Goal: Complete application form: Complete application form

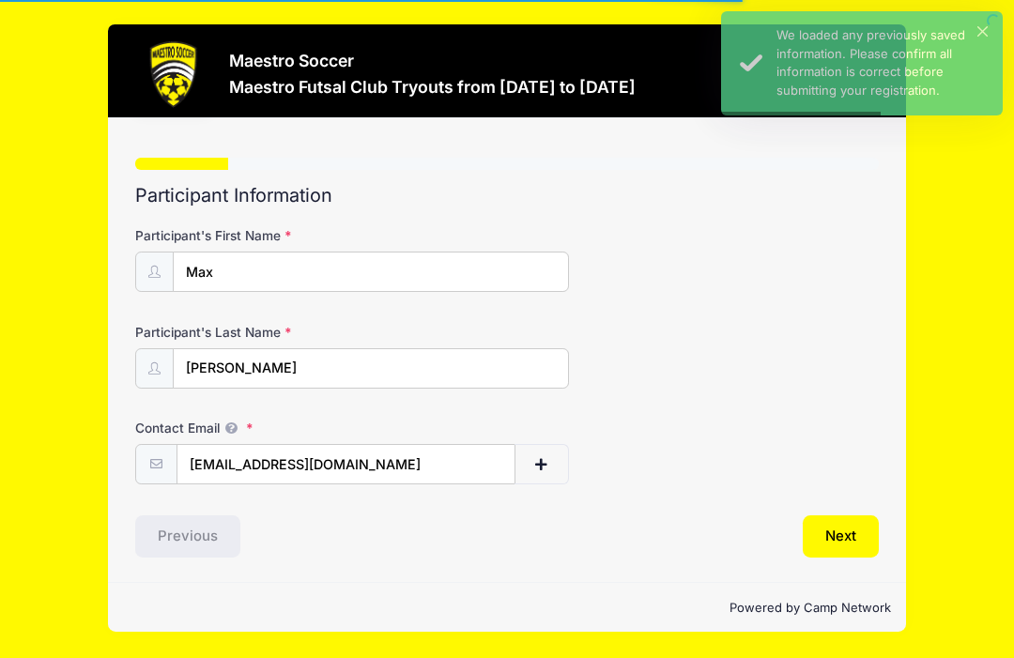
scroll to position [39, 0]
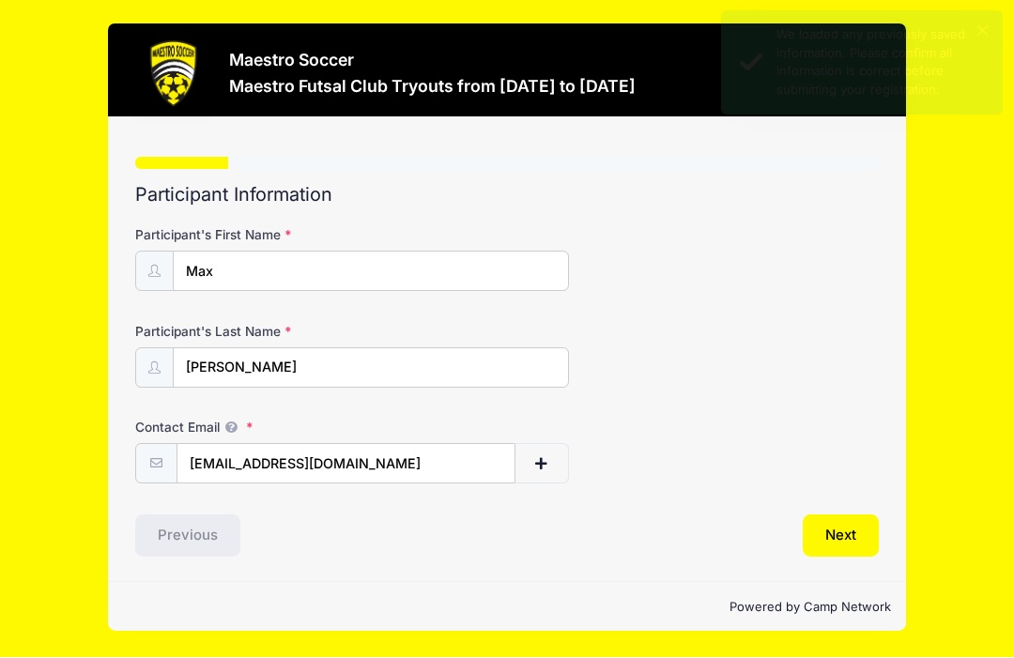
click at [838, 516] on button "Next" at bounding box center [841, 537] width 76 height 43
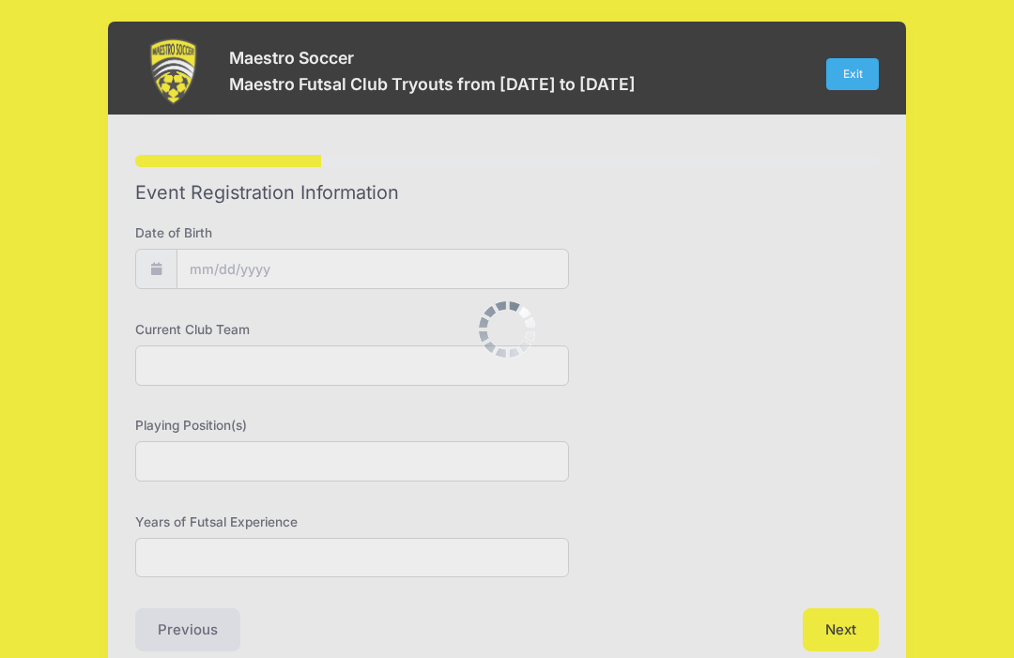
scroll to position [0, 0]
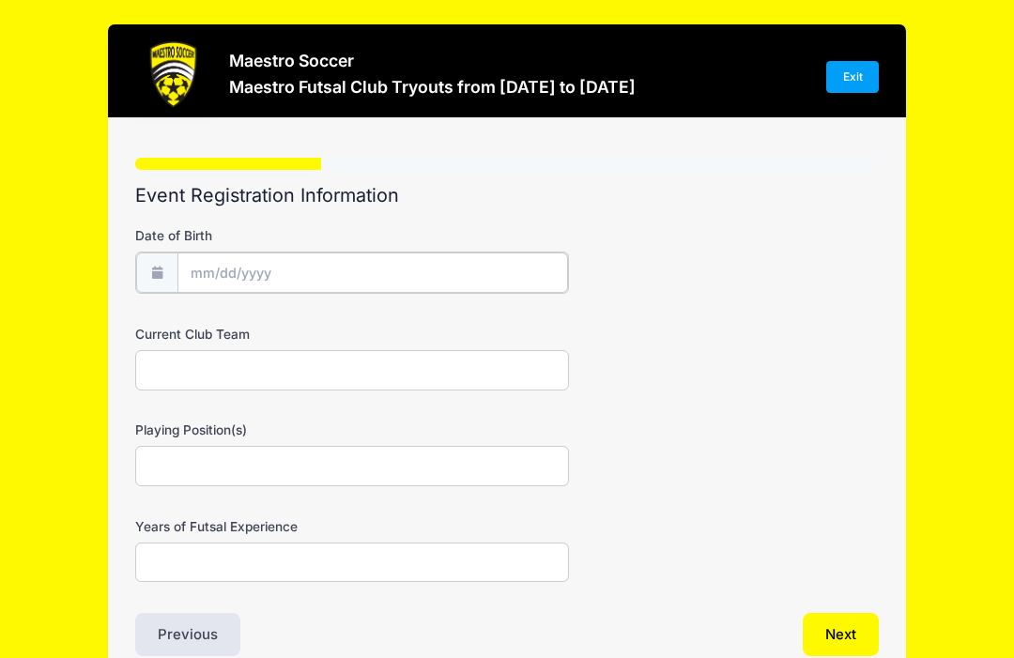
click at [318, 272] on input "Date of Birth" at bounding box center [373, 273] width 391 height 40
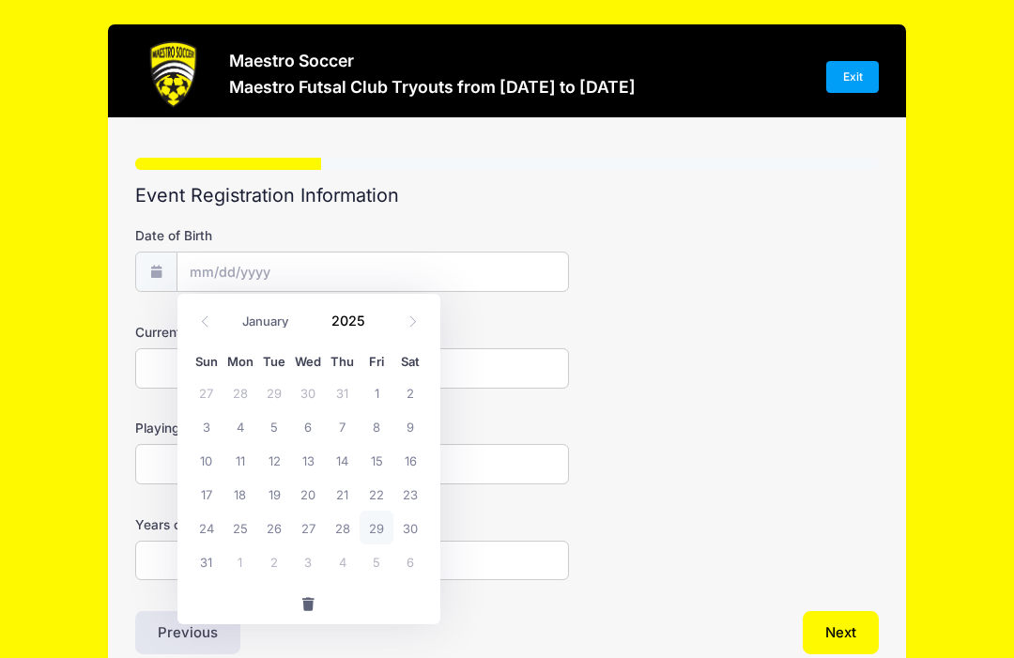
click at [256, 333] on select "January February March April May June July August September October November De…" at bounding box center [276, 321] width 84 height 24
click at [405, 327] on span at bounding box center [412, 322] width 31 height 32
click at [351, 327] on input "2025" at bounding box center [353, 320] width 61 height 28
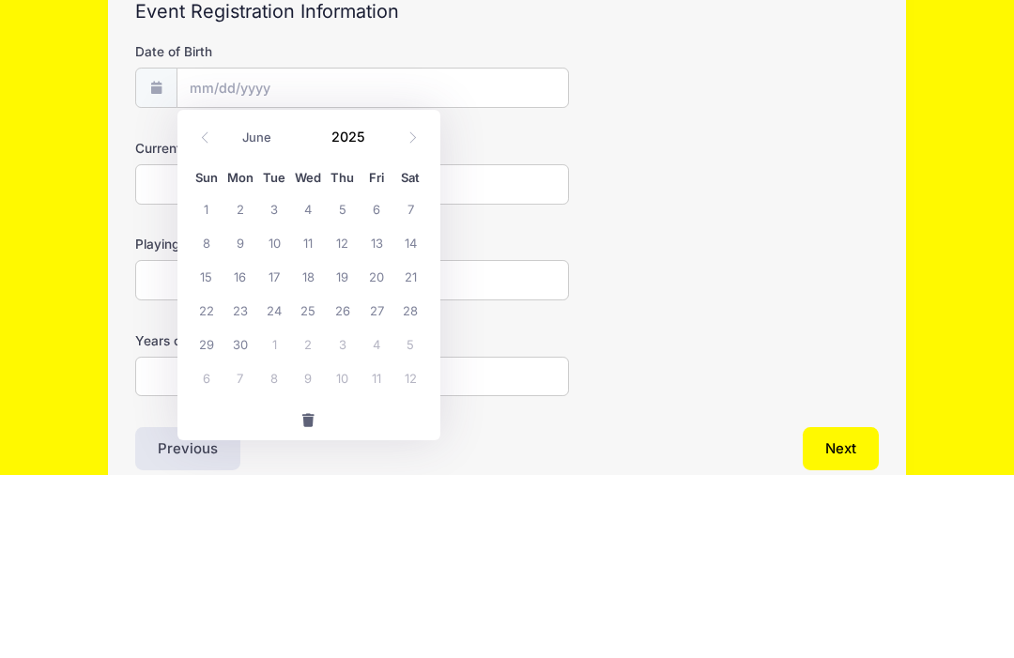
scroll to position [91, 0]
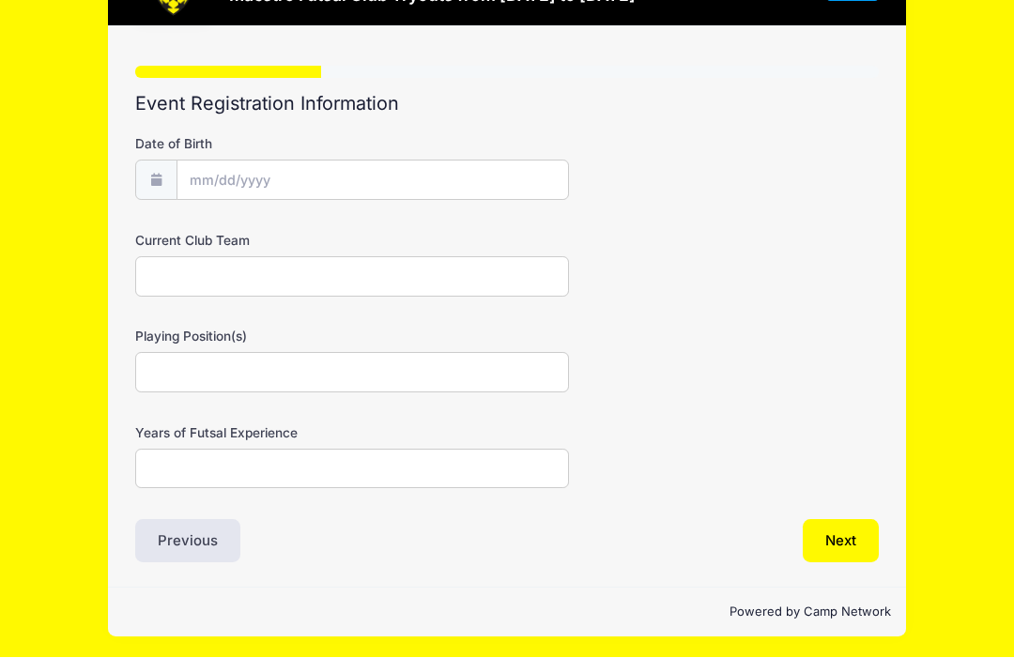
click at [699, 203] on form "Date of Birth Current Club Team Playing Position(s) Years of Futsal Experience" at bounding box center [507, 312] width 744 height 354
click at [187, 148] on label "Date of Birth" at bounding box center [259, 144] width 248 height 19
click at [187, 161] on input "Date of Birth" at bounding box center [373, 181] width 393 height 40
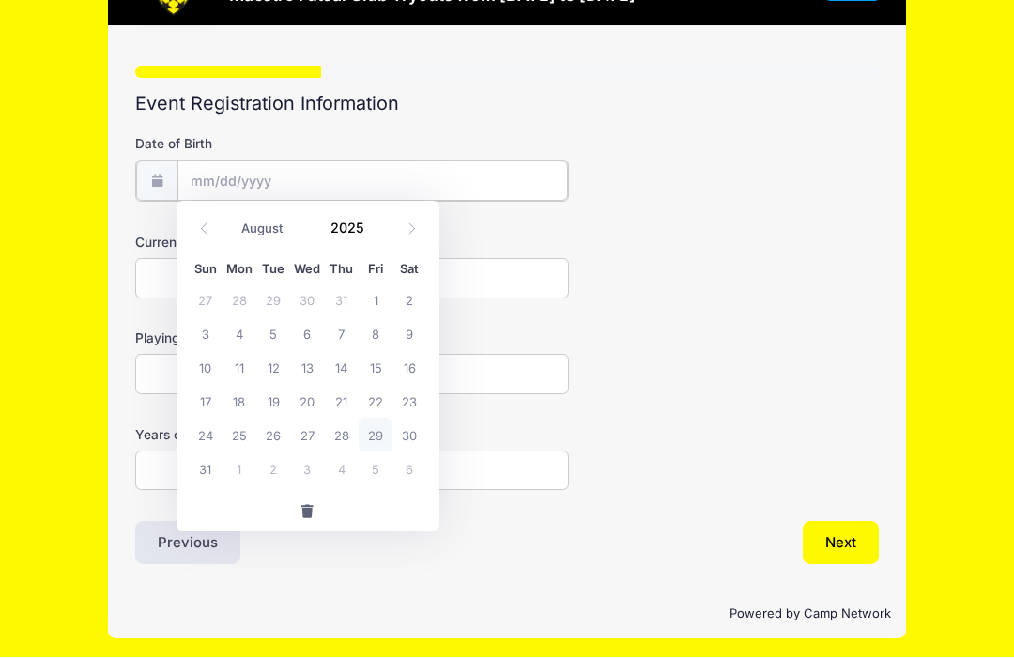
scroll to position [92, 0]
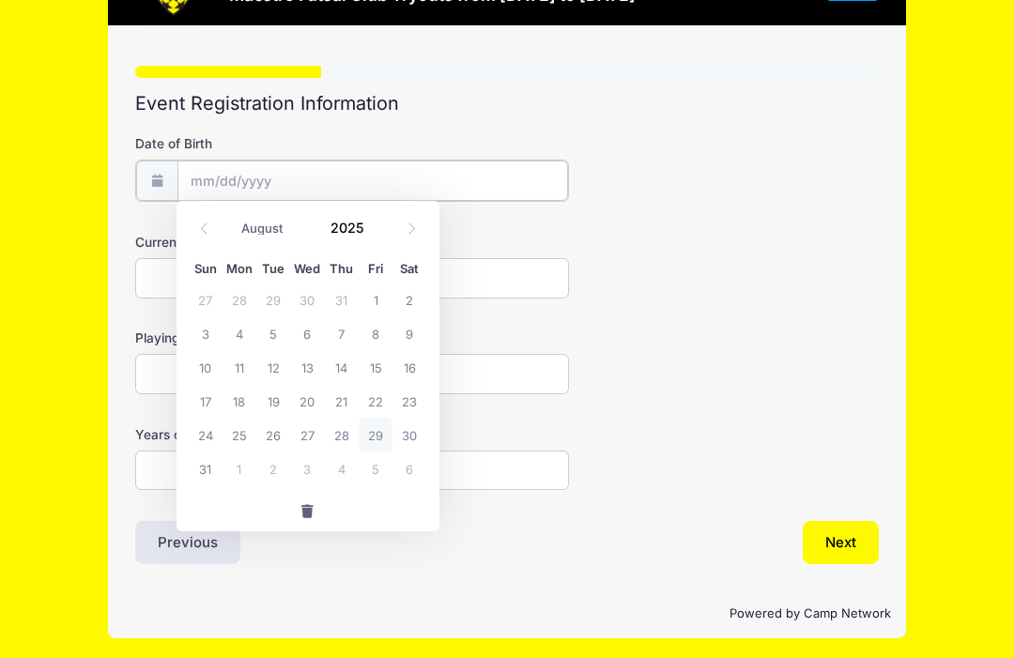
click at [194, 177] on input "Date of Birth" at bounding box center [373, 181] width 391 height 40
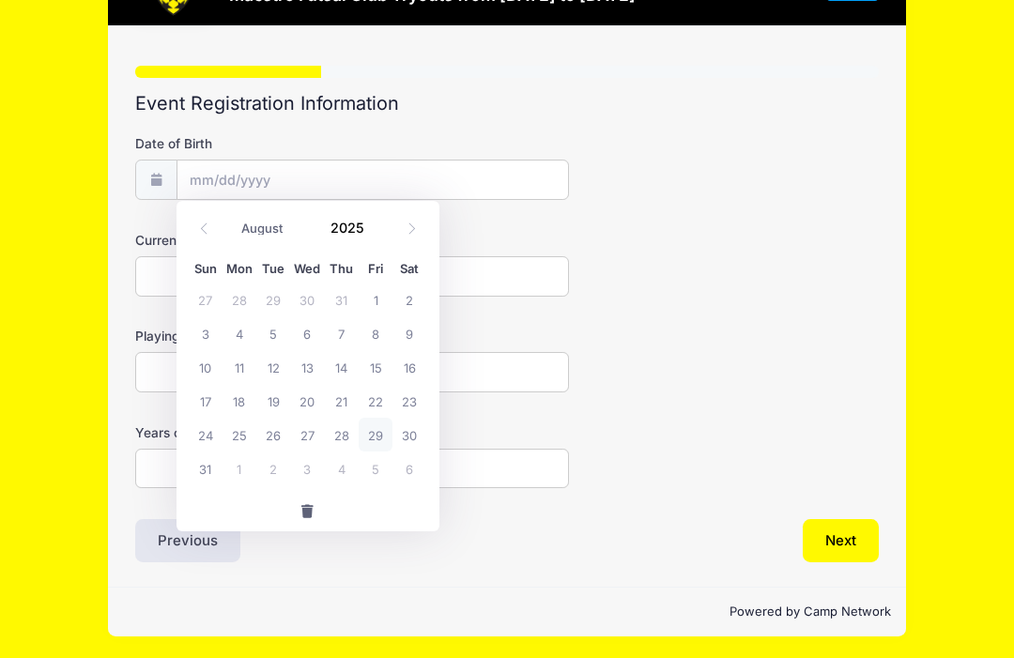
click at [257, 227] on select "January February March April May June July August September October November De…" at bounding box center [275, 228] width 84 height 24
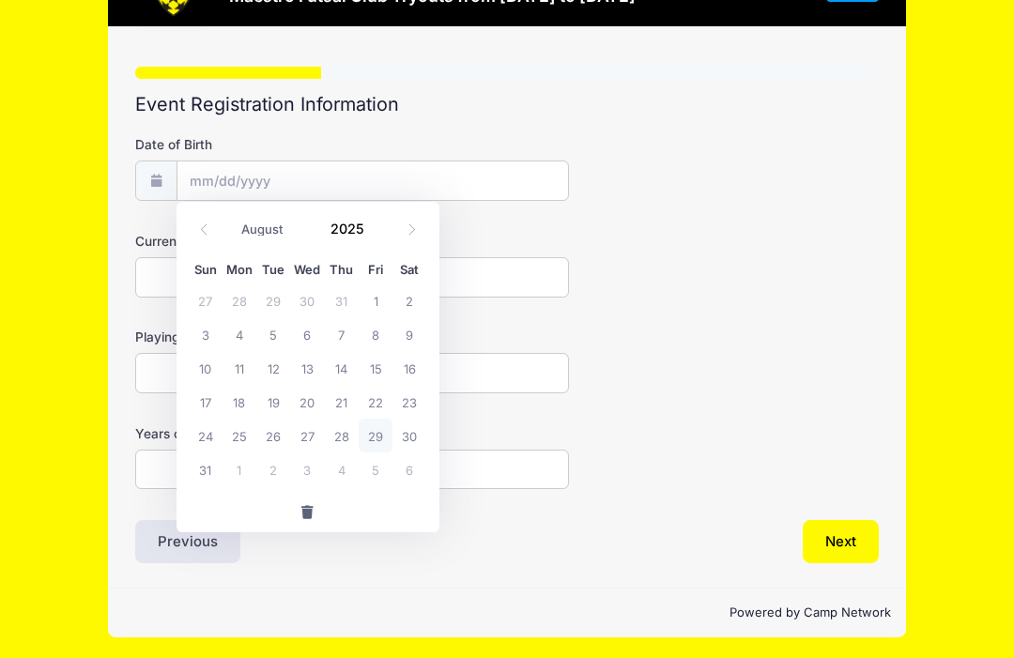
select select "4"
click at [348, 232] on input "2025" at bounding box center [352, 228] width 61 height 28
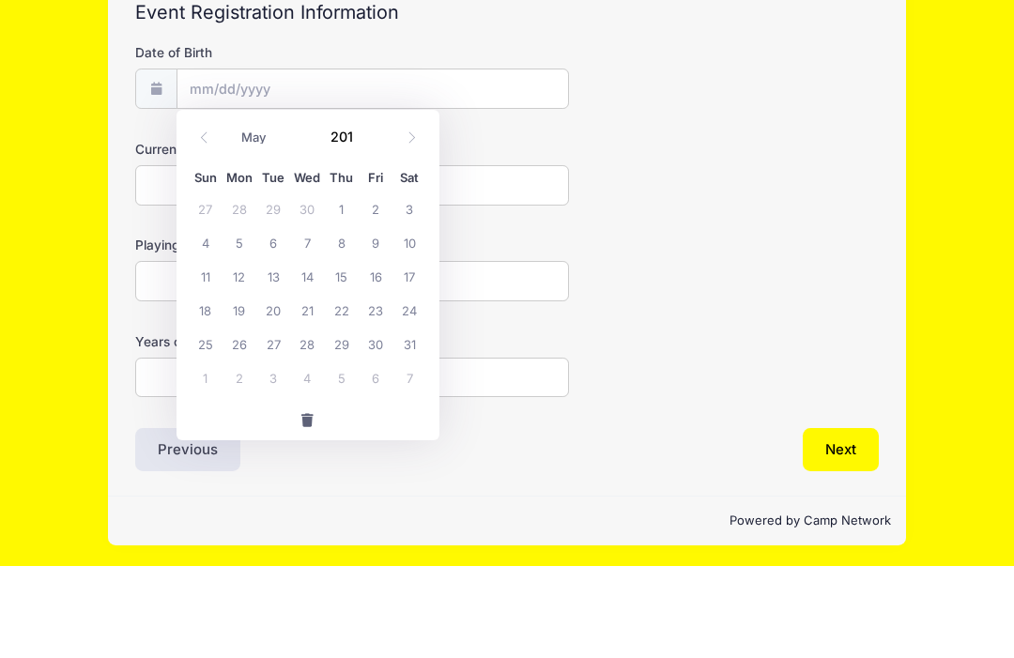
type input "2013"
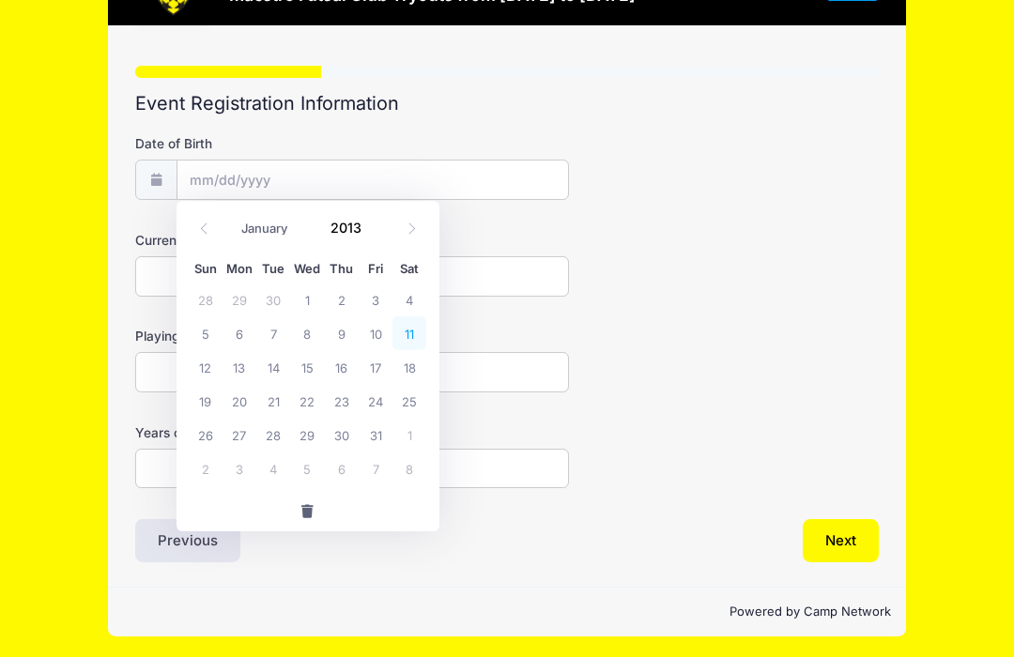
click at [409, 335] on span "11" at bounding box center [410, 334] width 34 height 34
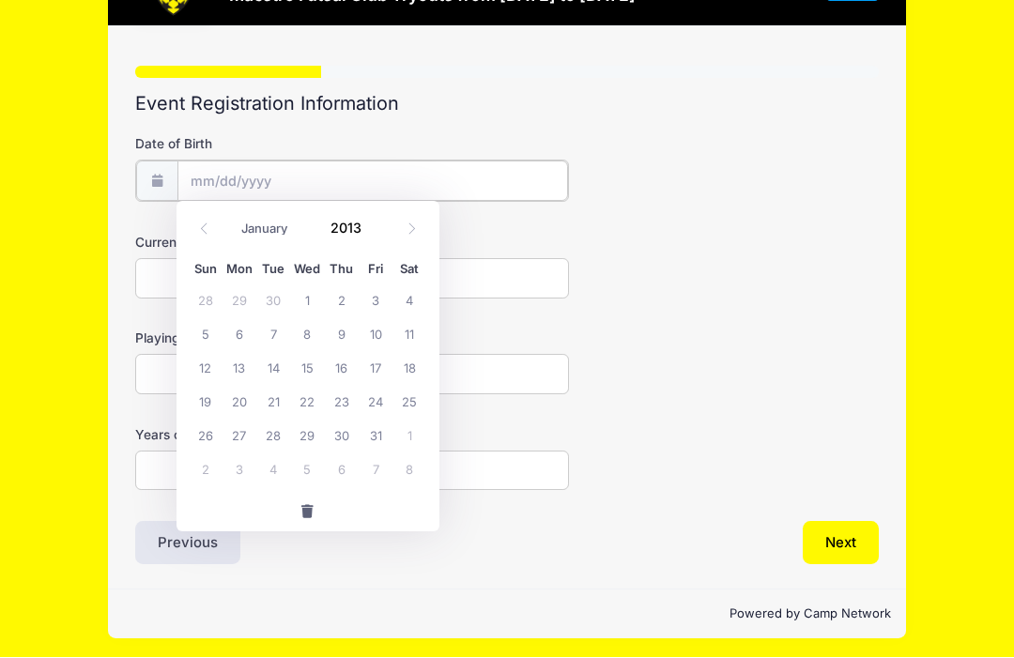
type input "[DATE]"
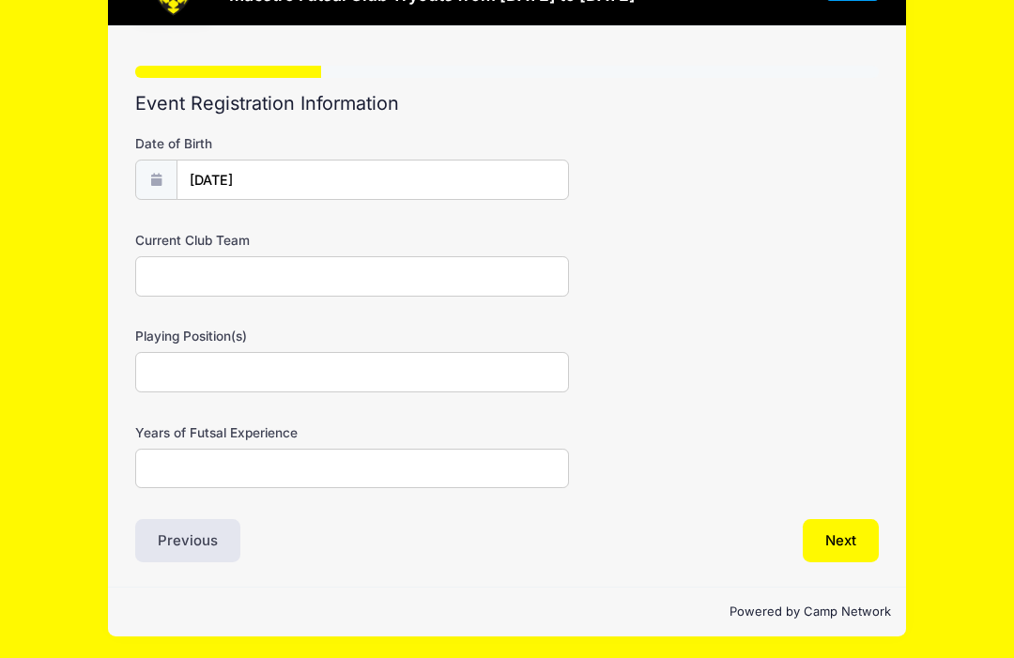
click at [370, 286] on input "Current Club Team" at bounding box center [352, 276] width 434 height 40
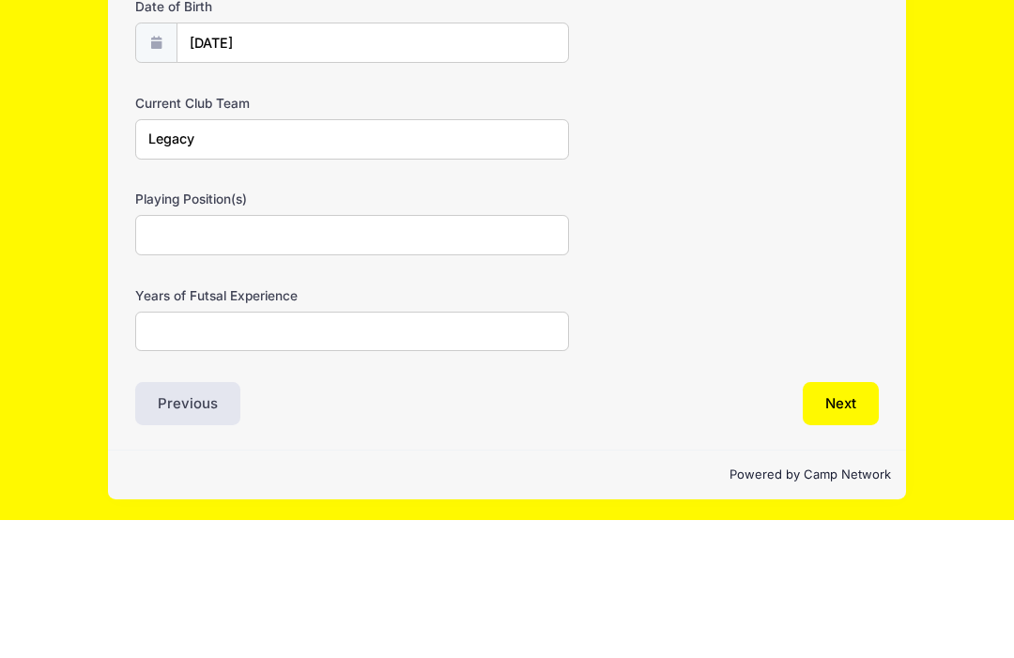
type input "Legacy"
click at [336, 353] on input "Playing Position(s)" at bounding box center [352, 373] width 434 height 40
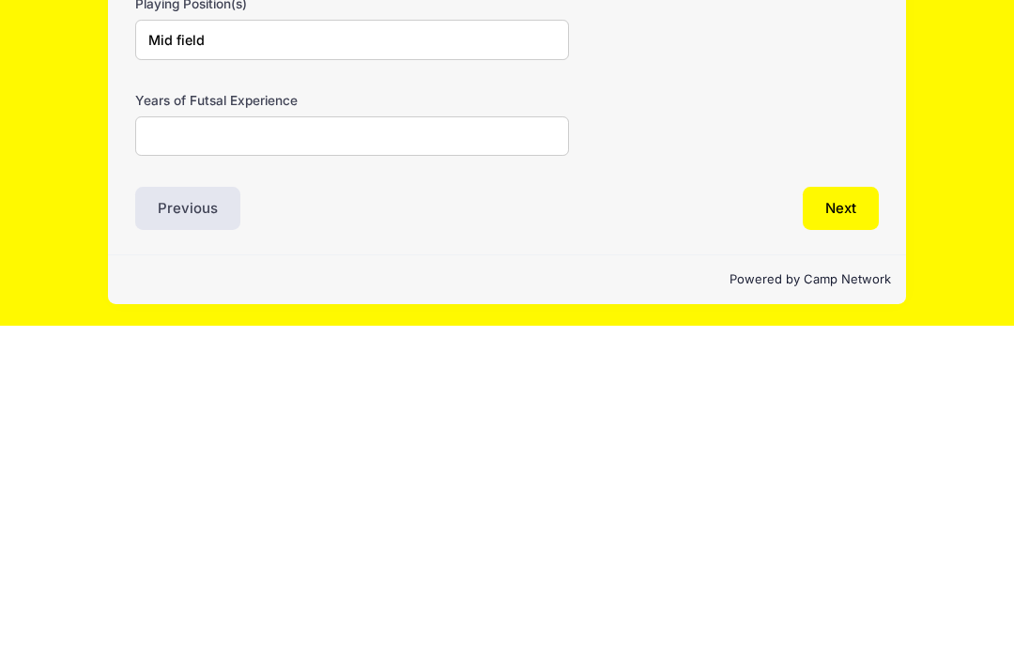
type input "Mid field"
click at [448, 450] on input "Years of Futsal Experience" at bounding box center [352, 470] width 434 height 40
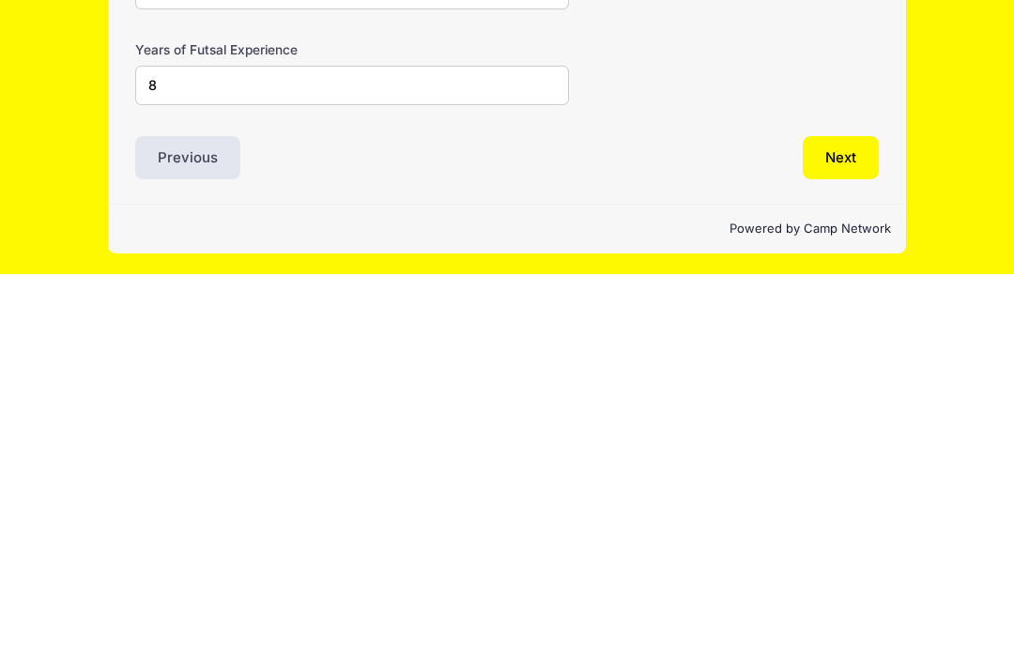
type input "8"
click at [851, 520] on button "Next" at bounding box center [841, 541] width 76 height 43
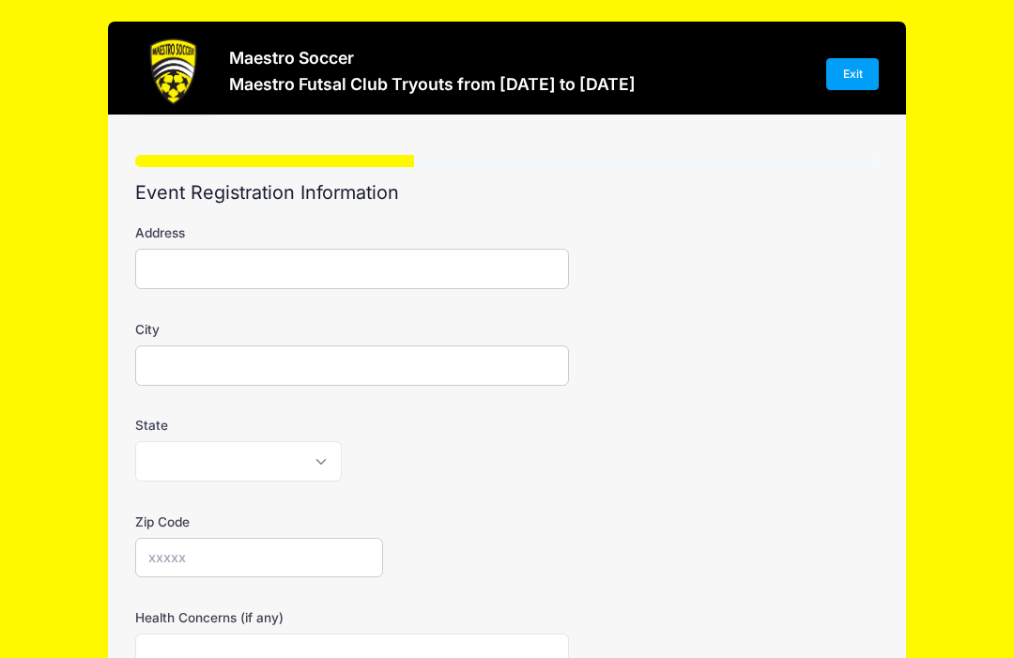
scroll to position [0, 0]
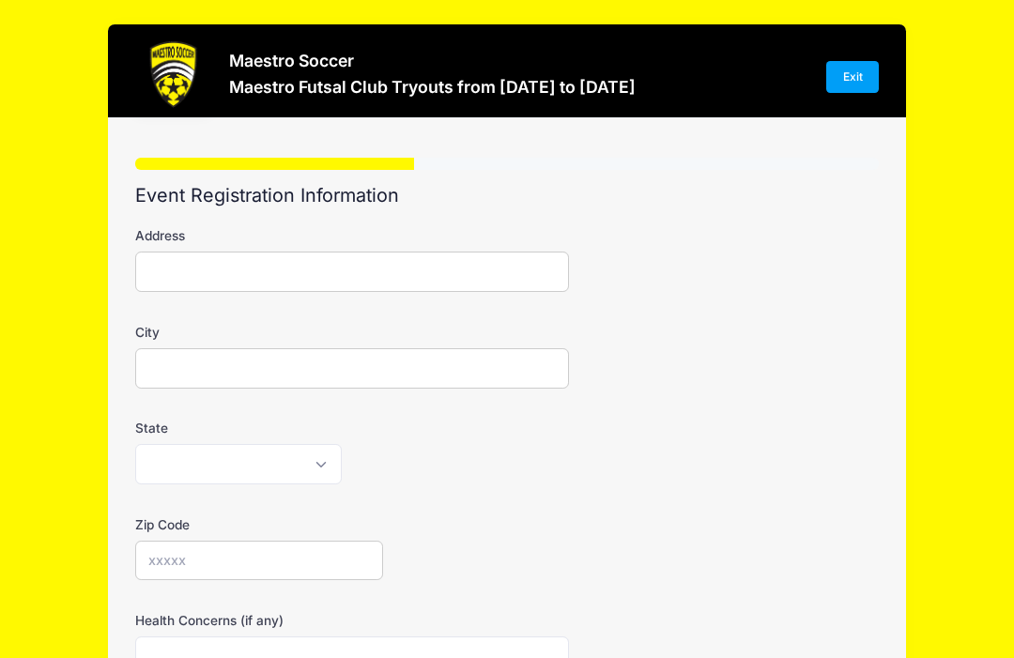
click at [481, 267] on input "Address" at bounding box center [352, 272] width 434 height 40
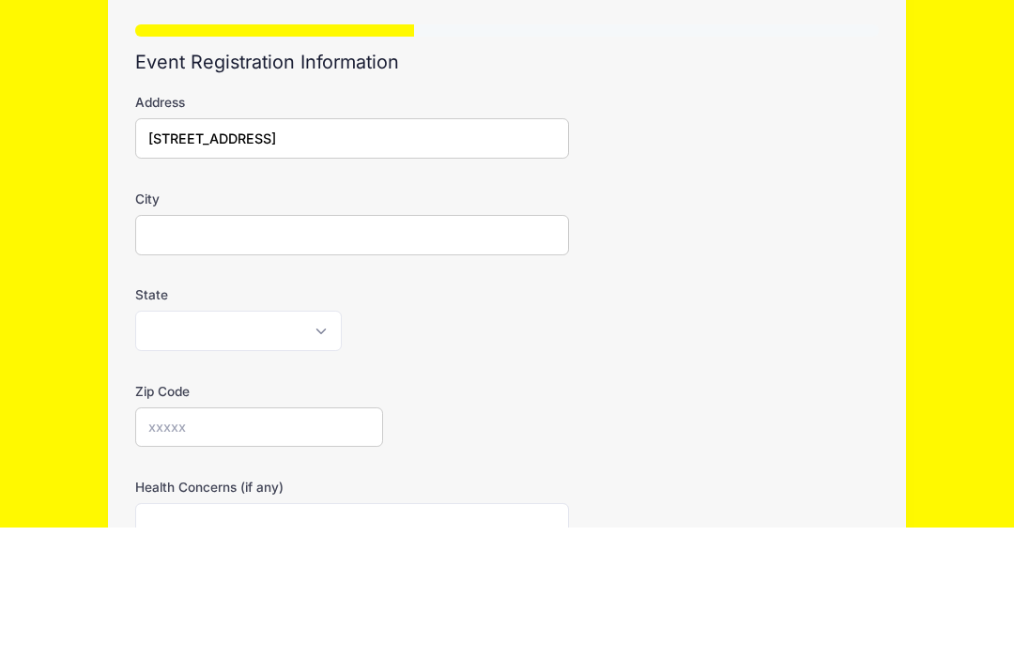
type input "[STREET_ADDRESS]"
click at [312, 346] on input "City" at bounding box center [352, 366] width 434 height 40
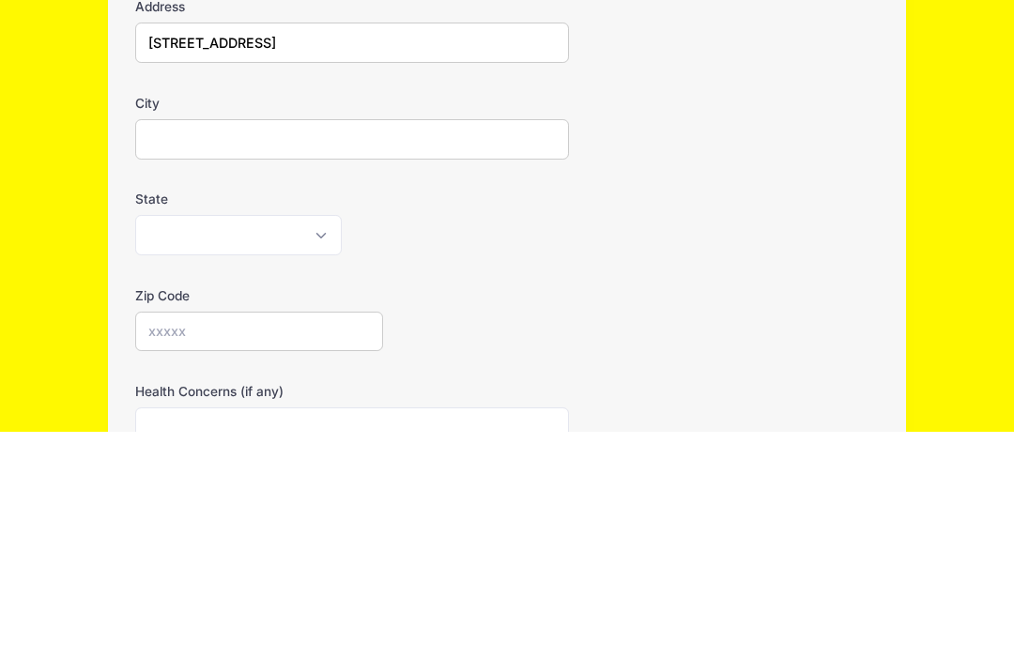
type input "N"
type input "[GEOGRAPHIC_DATA]"
click at [330, 441] on select "[US_STATE] [US_STATE] [US_STATE] [US_STATE] [US_STATE] Armed Forces Africa Arme…" at bounding box center [238, 461] width 207 height 40
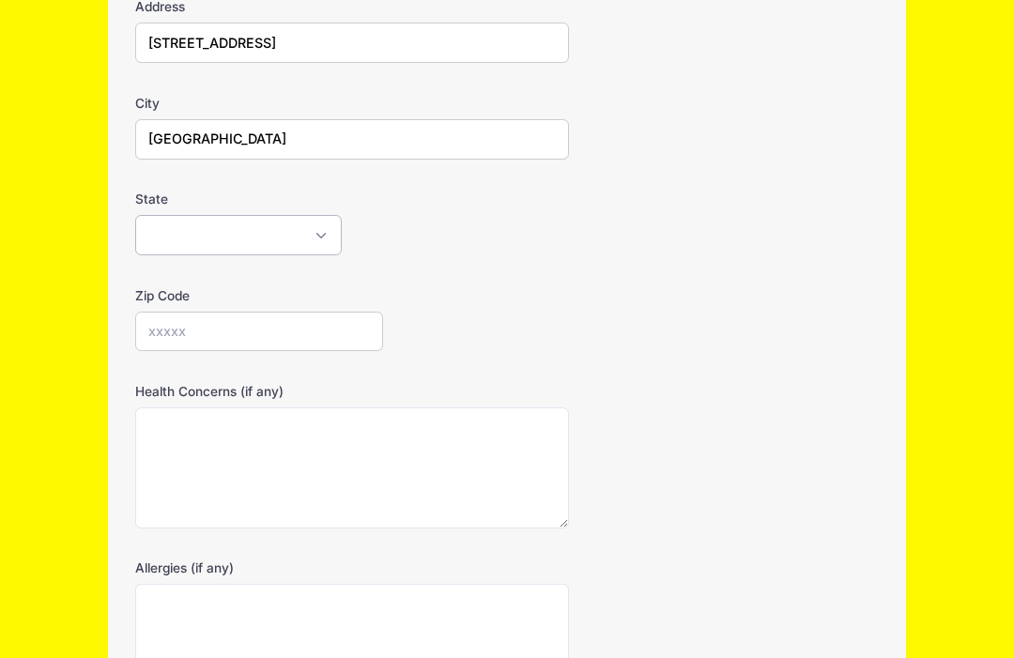
select select "NJ"
click at [307, 334] on input "Zip Code" at bounding box center [259, 332] width 248 height 40
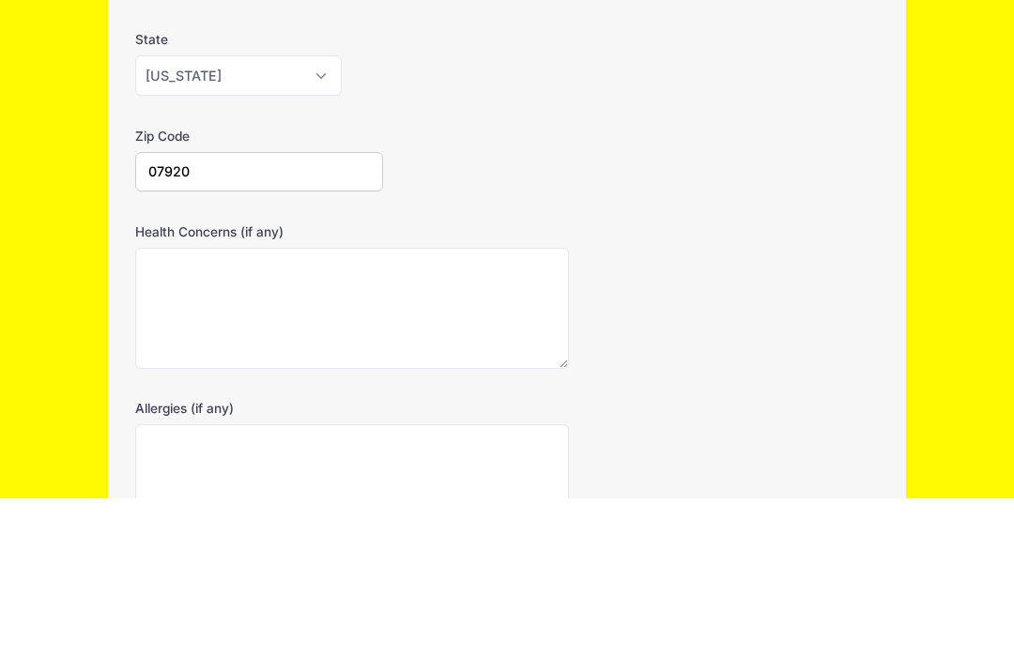
type input "07920"
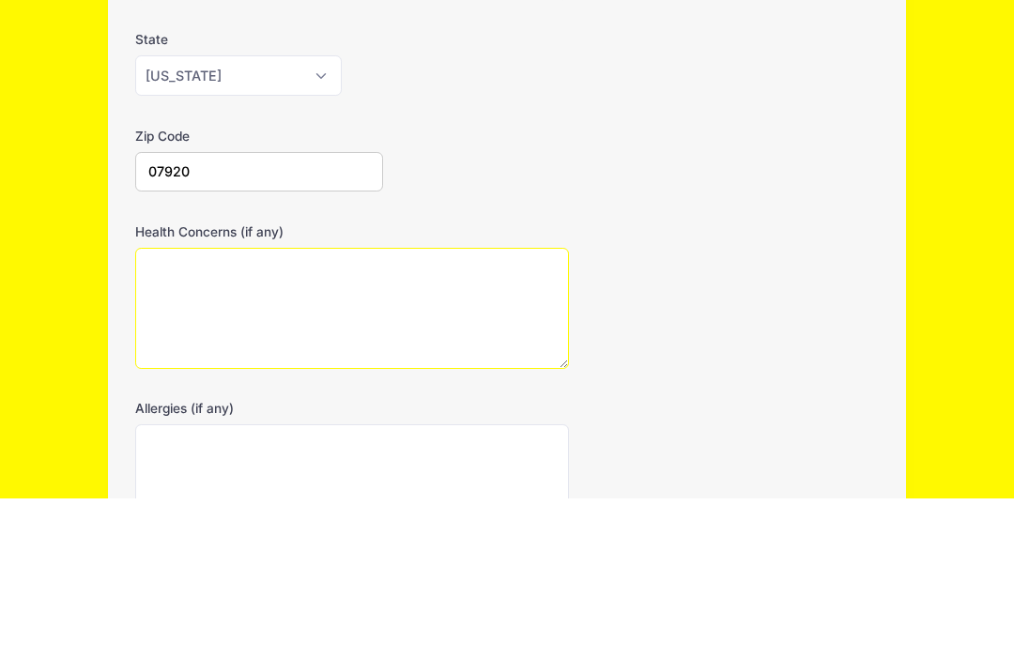
click at [395, 408] on textarea "Health Concerns (if any)" at bounding box center [352, 468] width 434 height 121
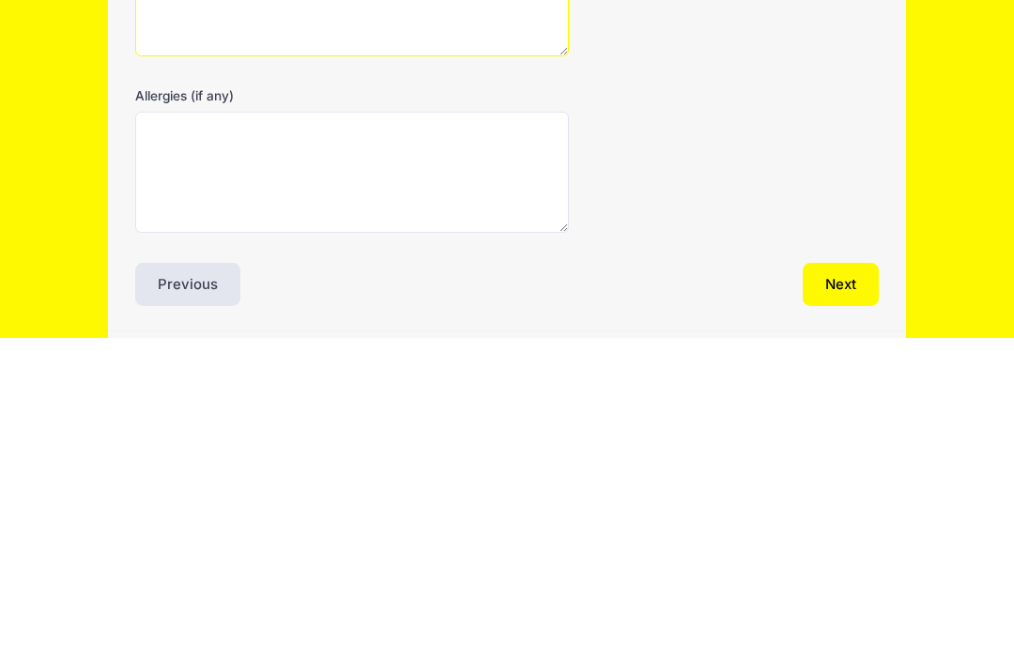
scroll to position [384, 0]
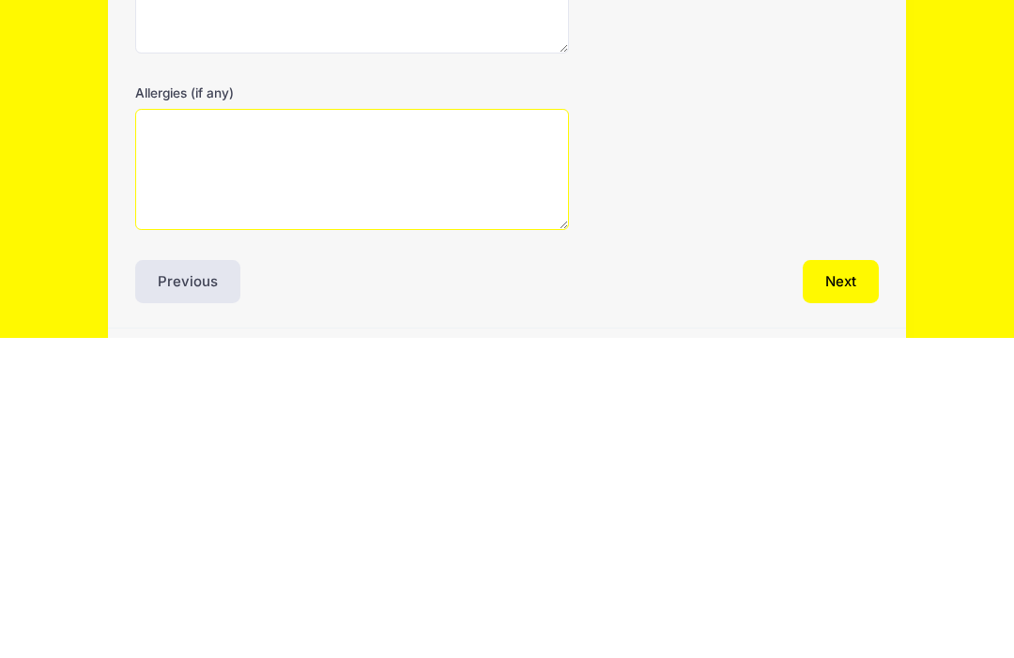
click at [405, 429] on textarea "Allergies (if any)" at bounding box center [352, 489] width 434 height 121
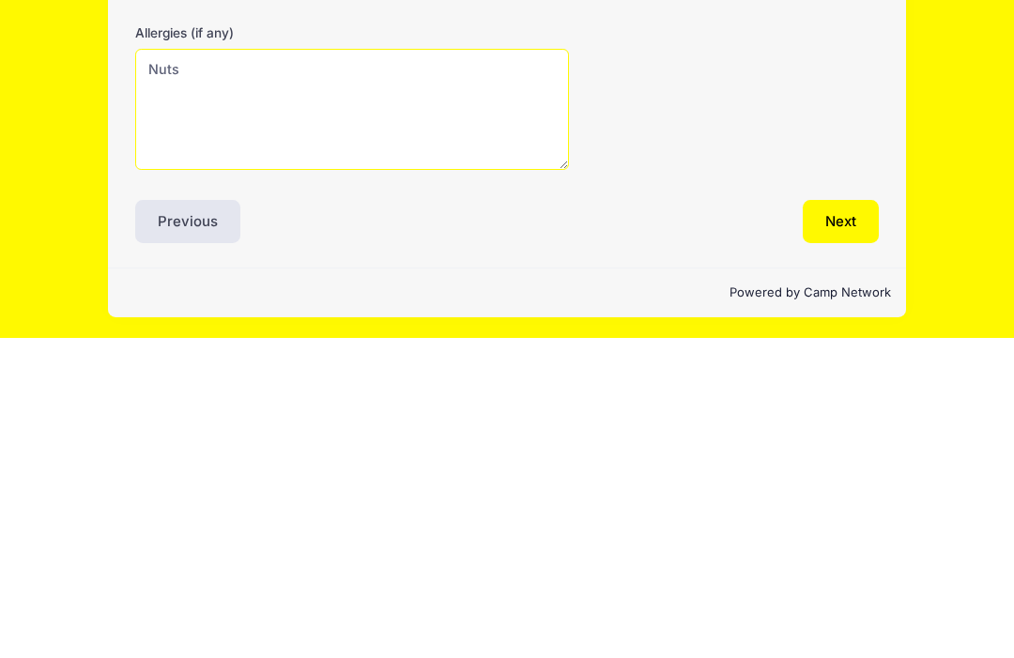
type textarea "Nuts"
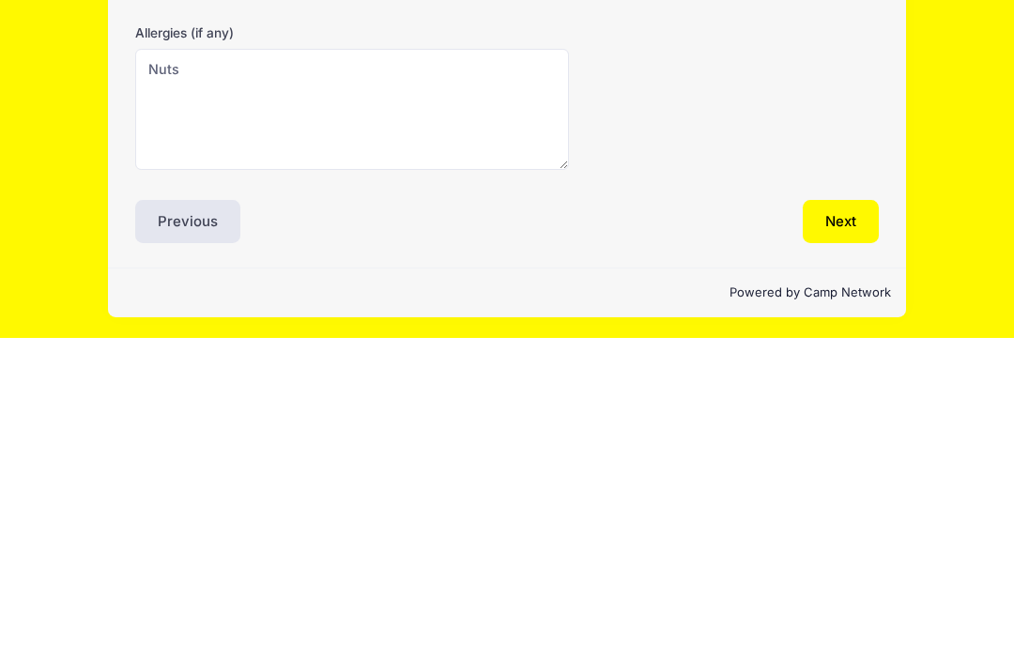
click at [851, 520] on button "Next" at bounding box center [841, 541] width 76 height 43
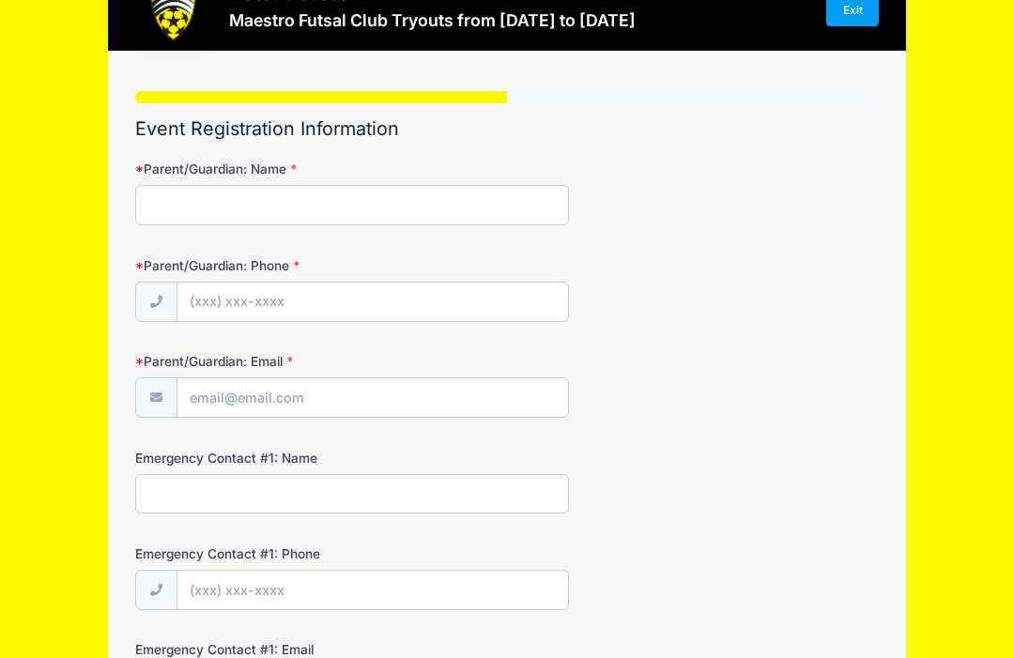
scroll to position [1, 0]
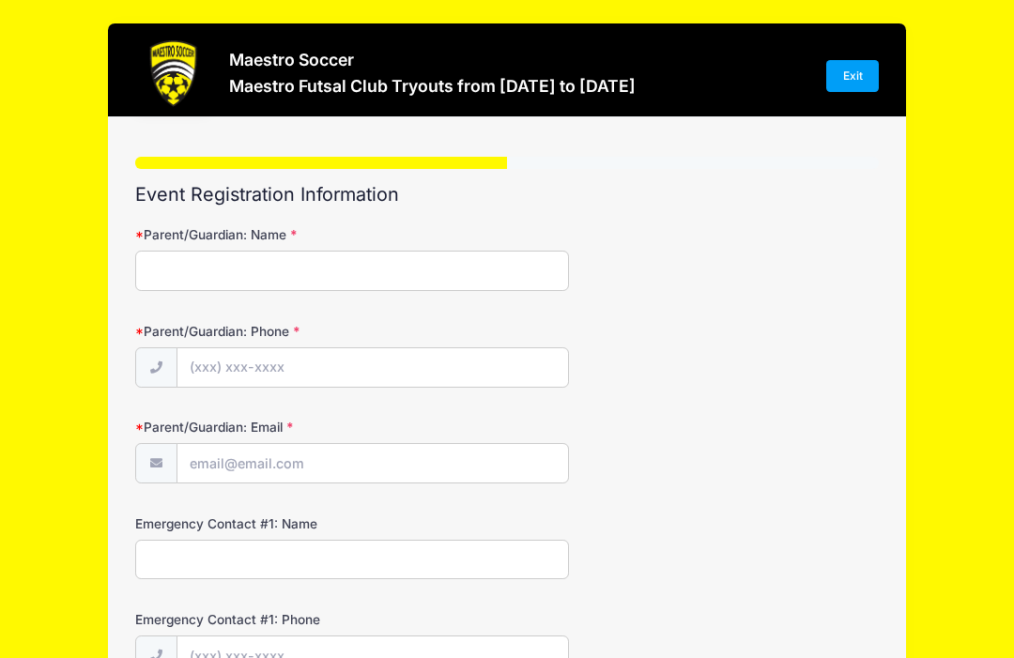
click at [434, 284] on input "Parent/Guardian: Name" at bounding box center [352, 271] width 434 height 40
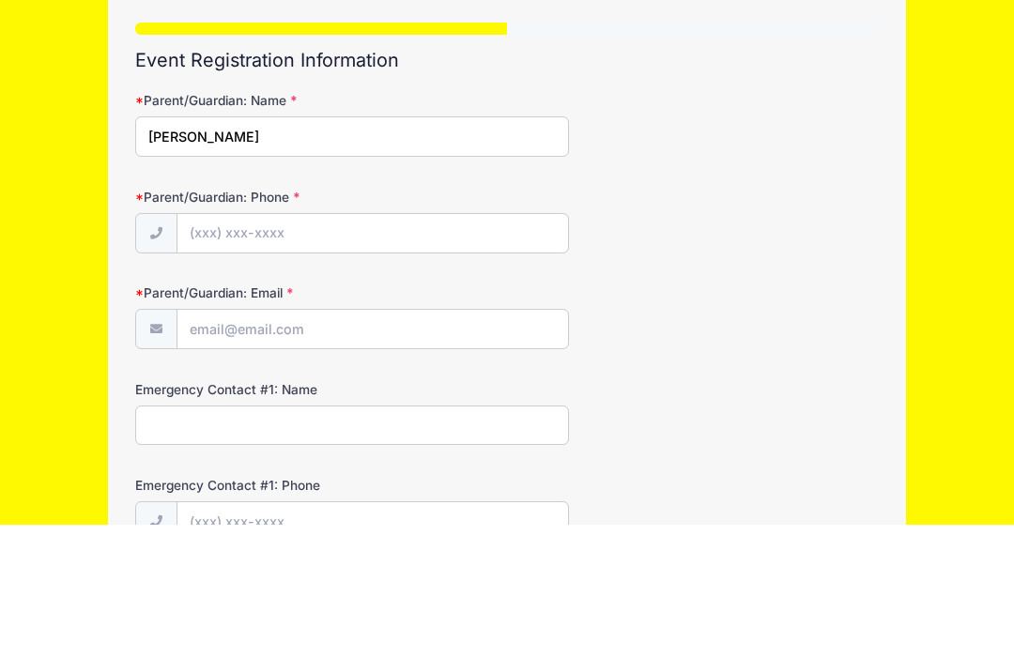
type input "[PERSON_NAME]"
click at [441, 348] on input "Parent/Guardian: Phone" at bounding box center [373, 368] width 391 height 40
type input "L"
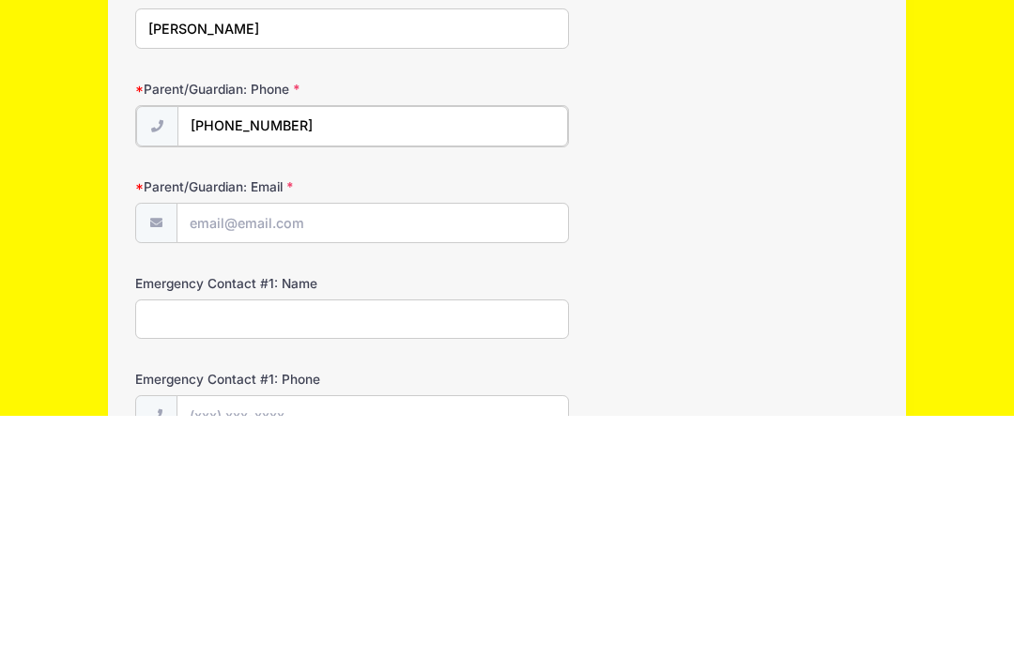
type input "[PHONE_NUMBER]"
click at [442, 444] on input "Parent/Guardian: Email" at bounding box center [373, 464] width 391 height 40
type input "Lily"
type input "[EMAIL_ADDRESS][DOMAIN_NAME]"
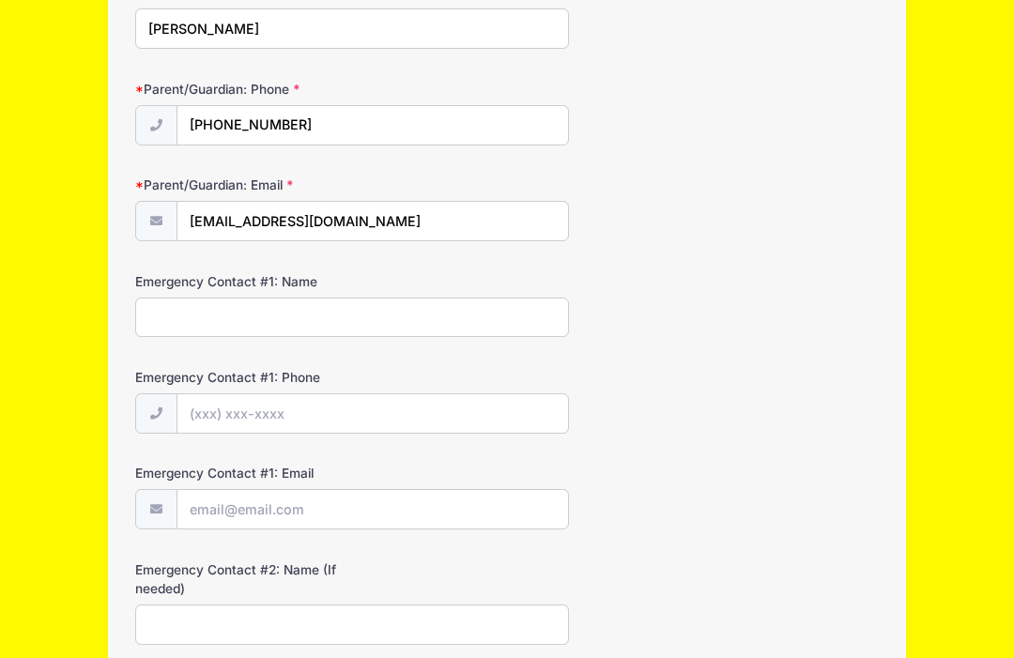
click at [375, 317] on input "Emergency Contact #1: Name" at bounding box center [352, 318] width 434 height 40
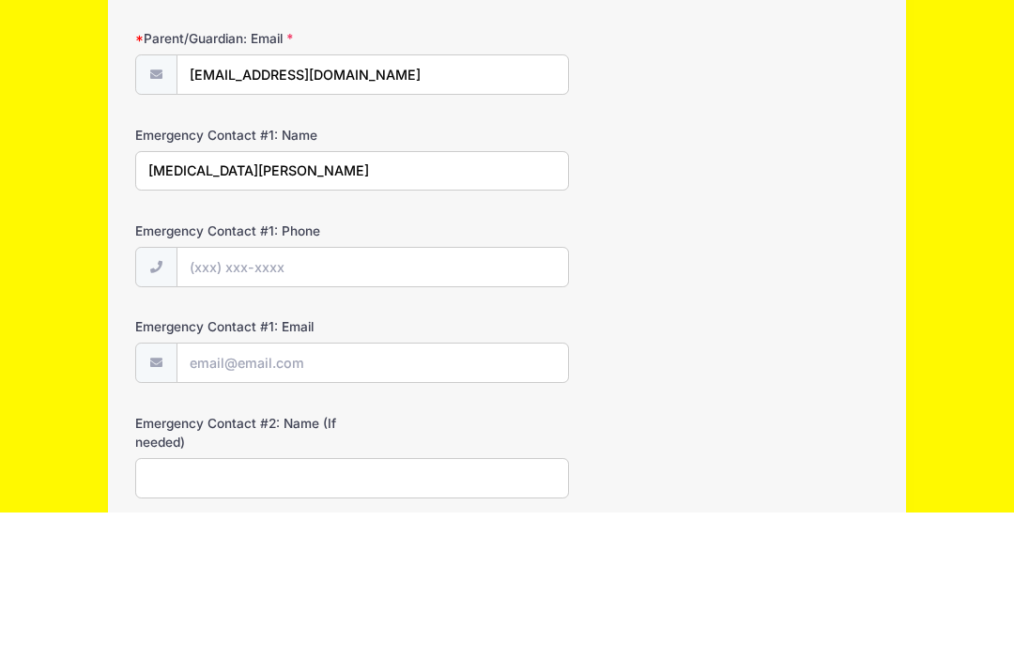
type input "[MEDICAL_DATA][PERSON_NAME]"
click at [386, 395] on input "Emergency Contact #1: Phone" at bounding box center [373, 415] width 391 height 40
type input "[PHONE_NUMBER]"
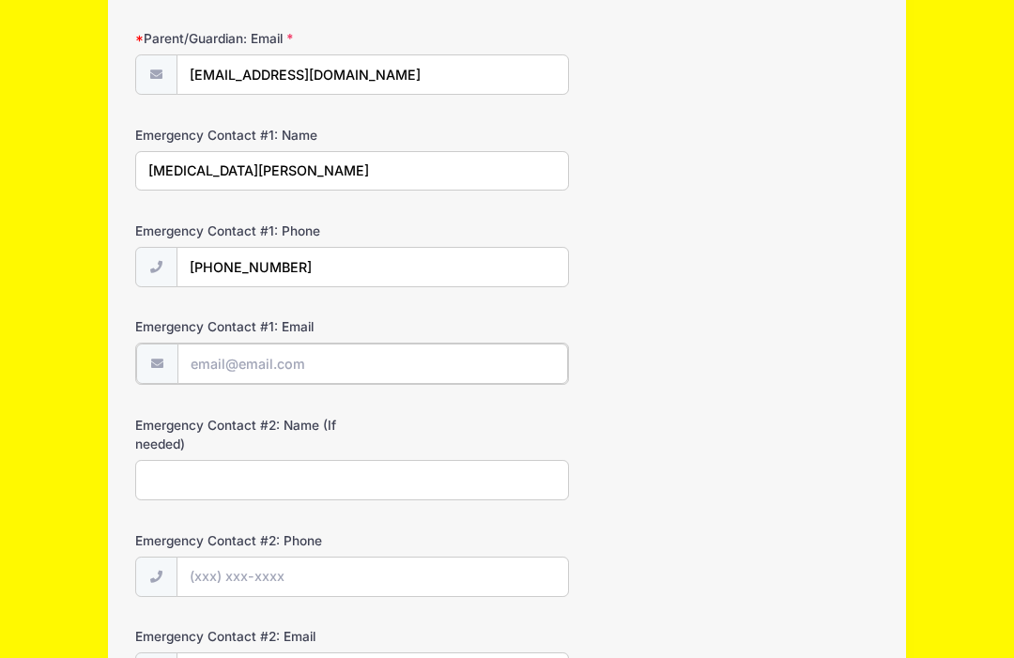
click at [419, 364] on input "Emergency Contact #1: Email" at bounding box center [373, 364] width 391 height 40
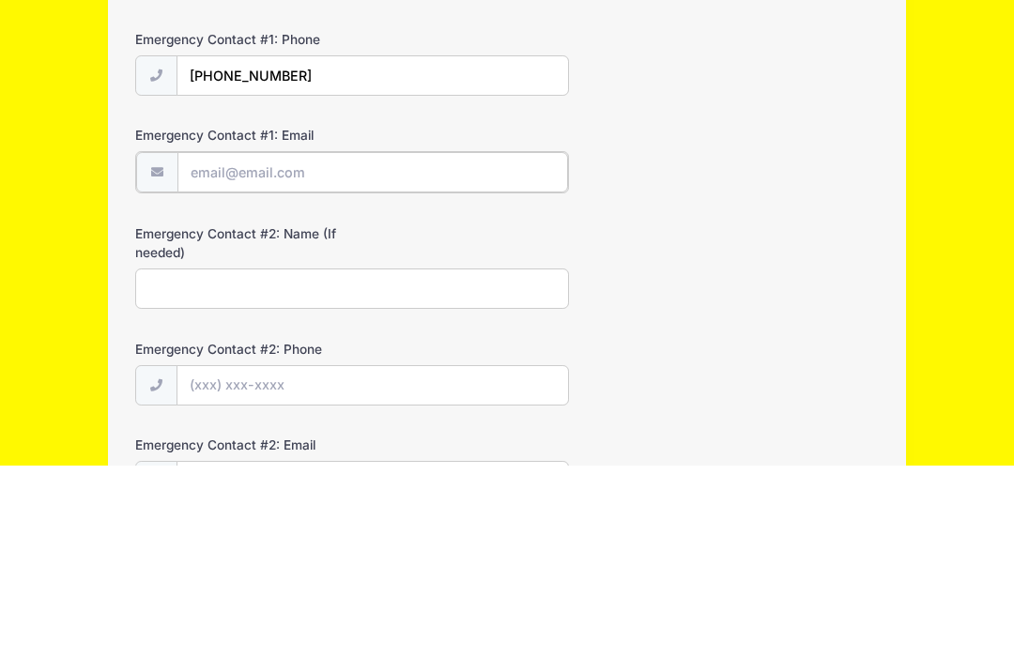
type input "[EMAIL_ADDRESS][DOMAIN_NAME]"
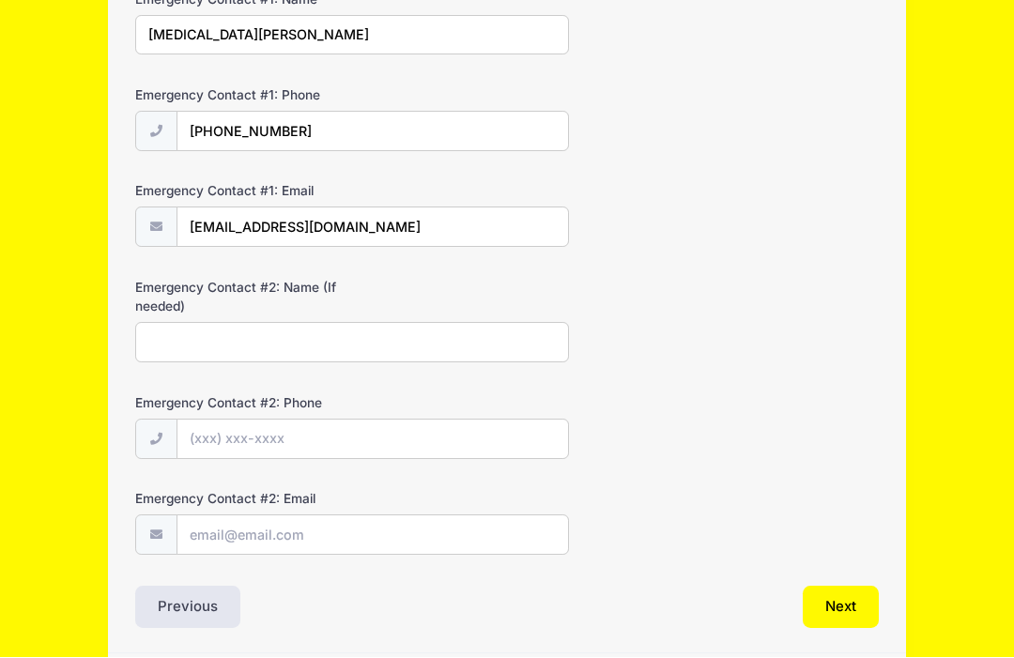
scroll to position [525, 0]
click at [855, 595] on button "Next" at bounding box center [841, 608] width 76 height 43
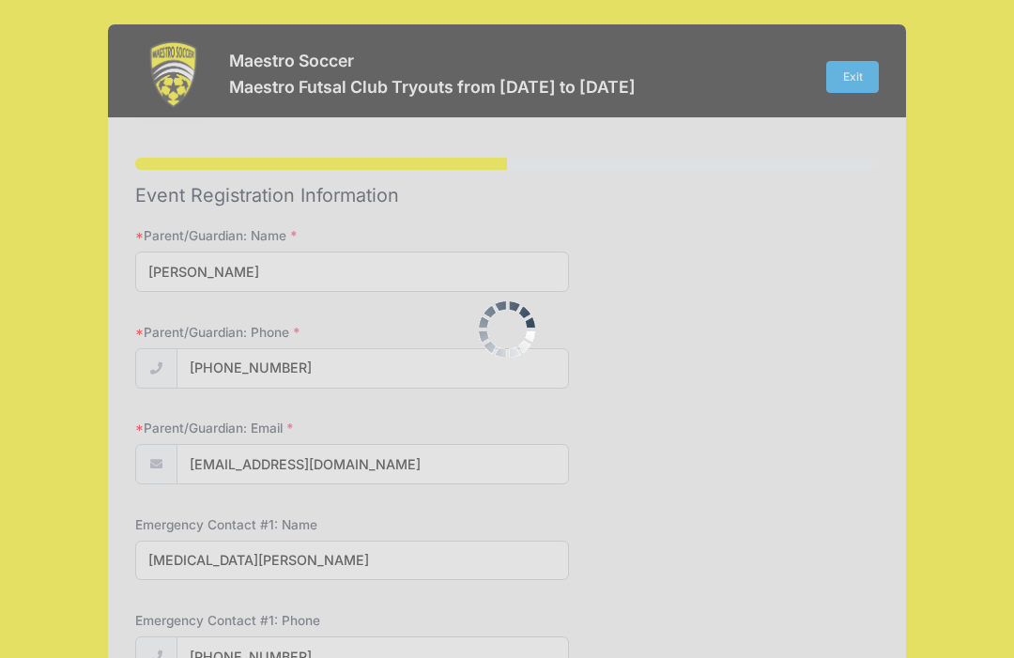
scroll to position [0, 0]
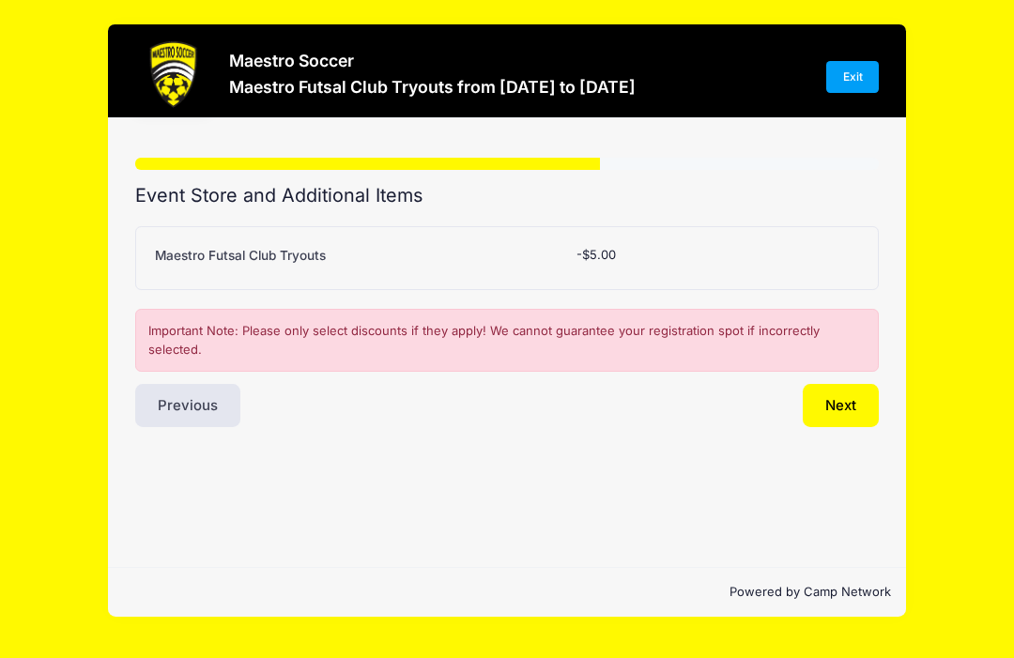
click at [845, 405] on button "Next" at bounding box center [841, 405] width 76 height 43
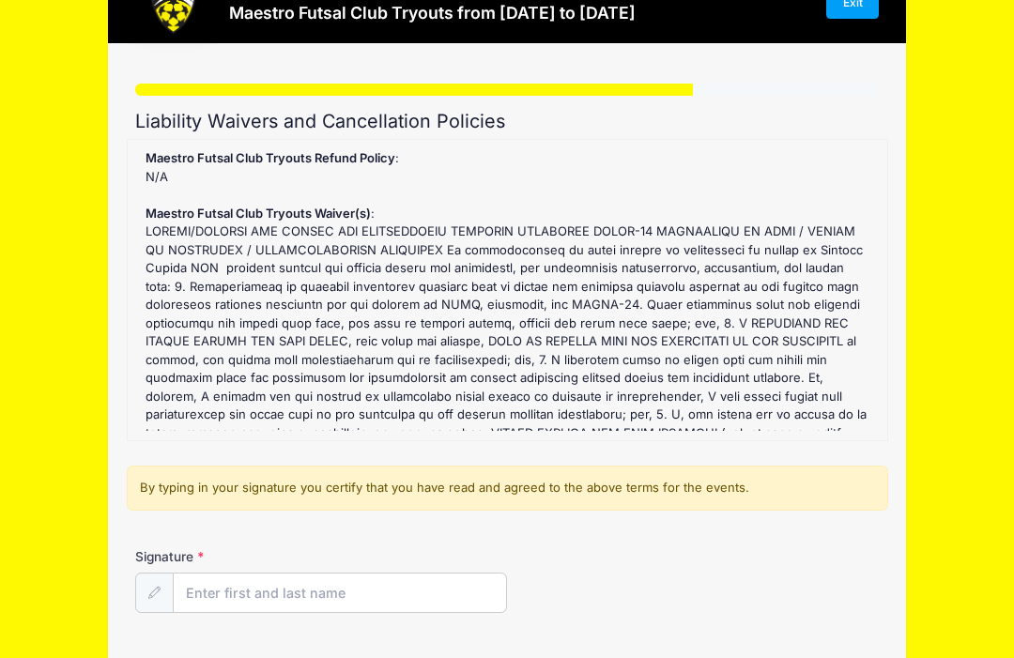
scroll to position [160, 0]
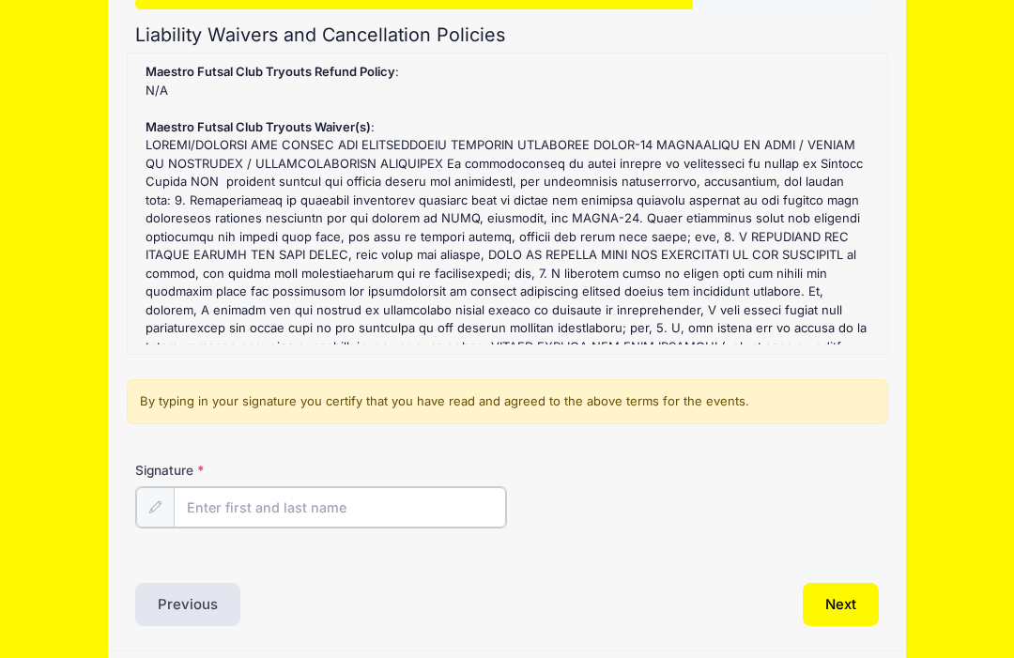
click at [325, 515] on input "Signature" at bounding box center [340, 508] width 333 height 40
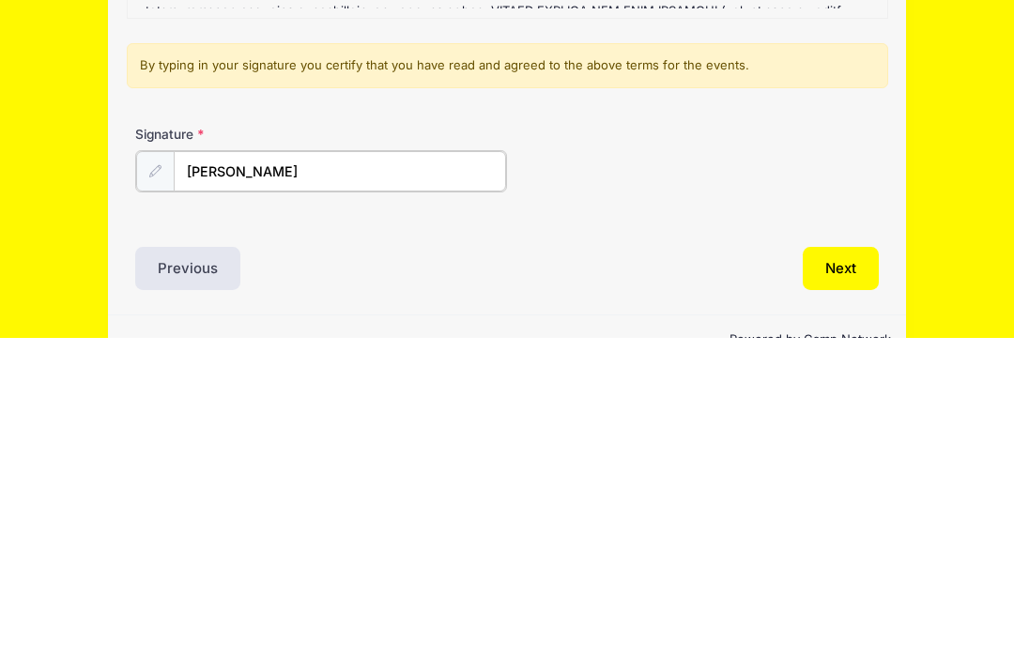
type input "[PERSON_NAME]"
click at [850, 565] on button "Next" at bounding box center [841, 586] width 76 height 43
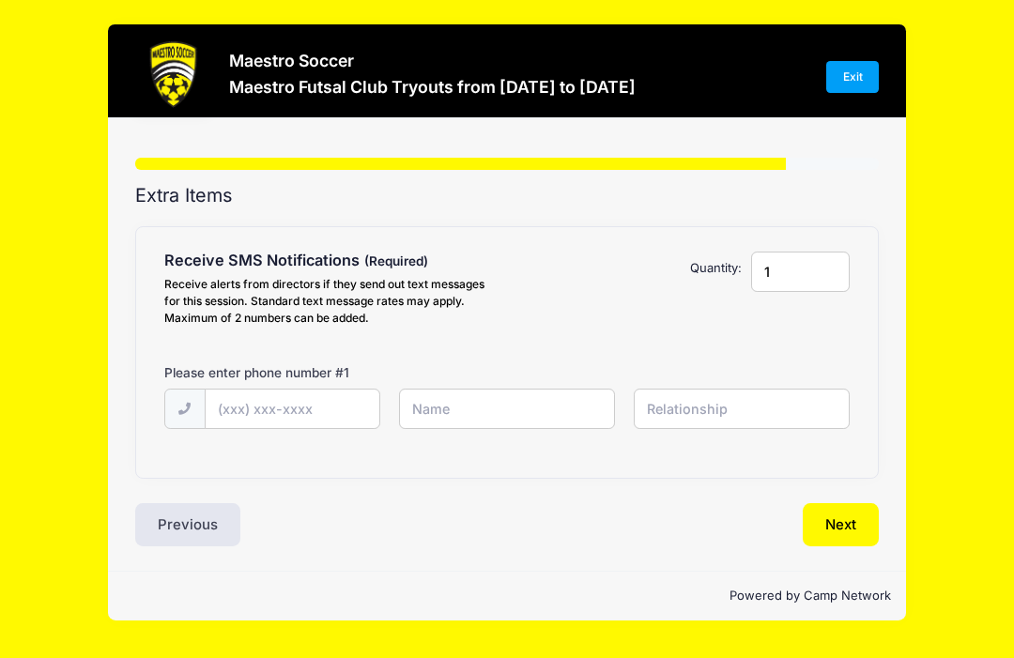
scroll to position [39, 0]
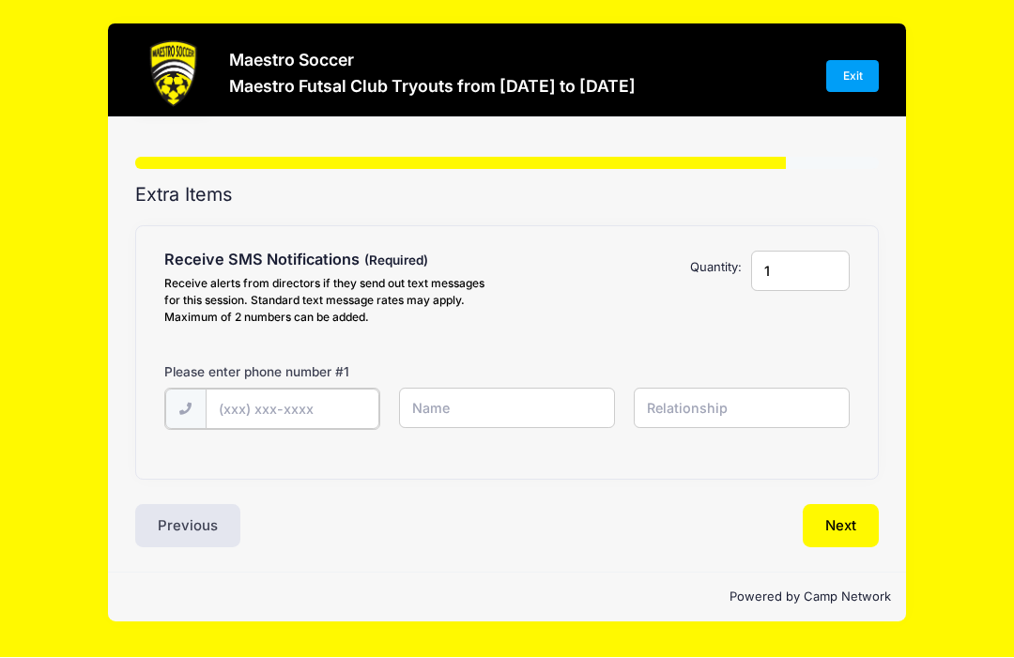
click at [310, 390] on input "text" at bounding box center [293, 410] width 174 height 40
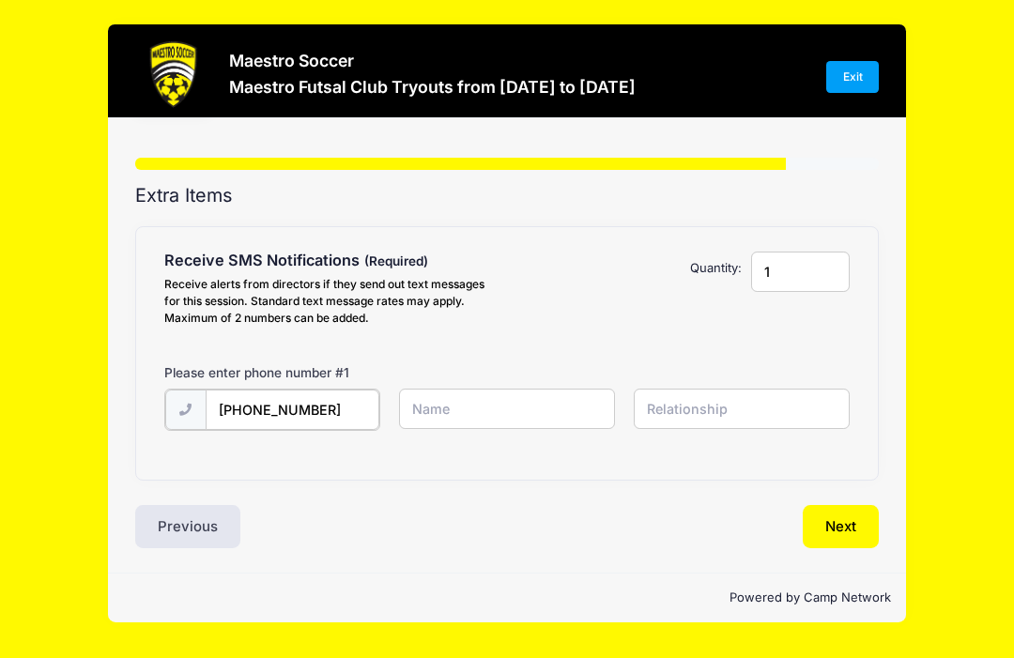
type input "[PHONE_NUMBER]"
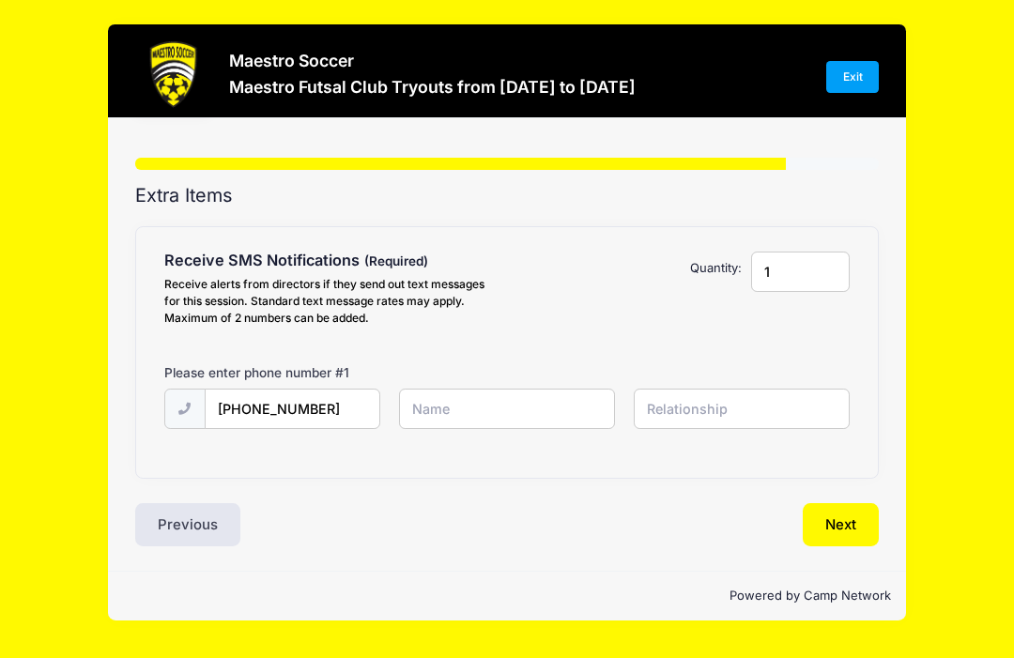
click at [520, 389] on input "text" at bounding box center [507, 409] width 217 height 40
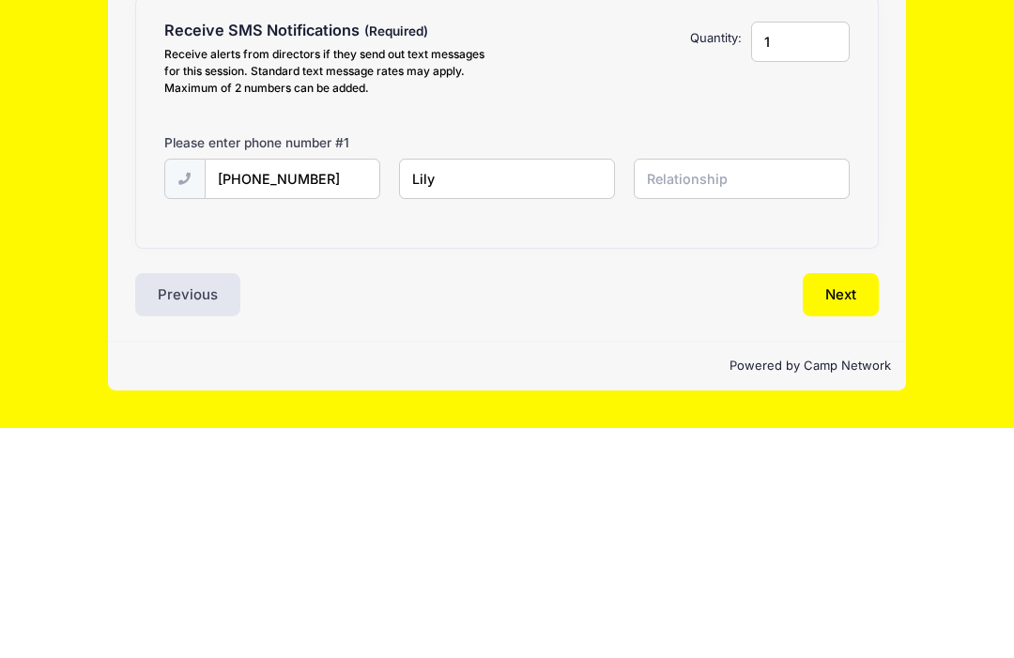
type input "Lily"
click at [764, 389] on input "text" at bounding box center [742, 409] width 217 height 40
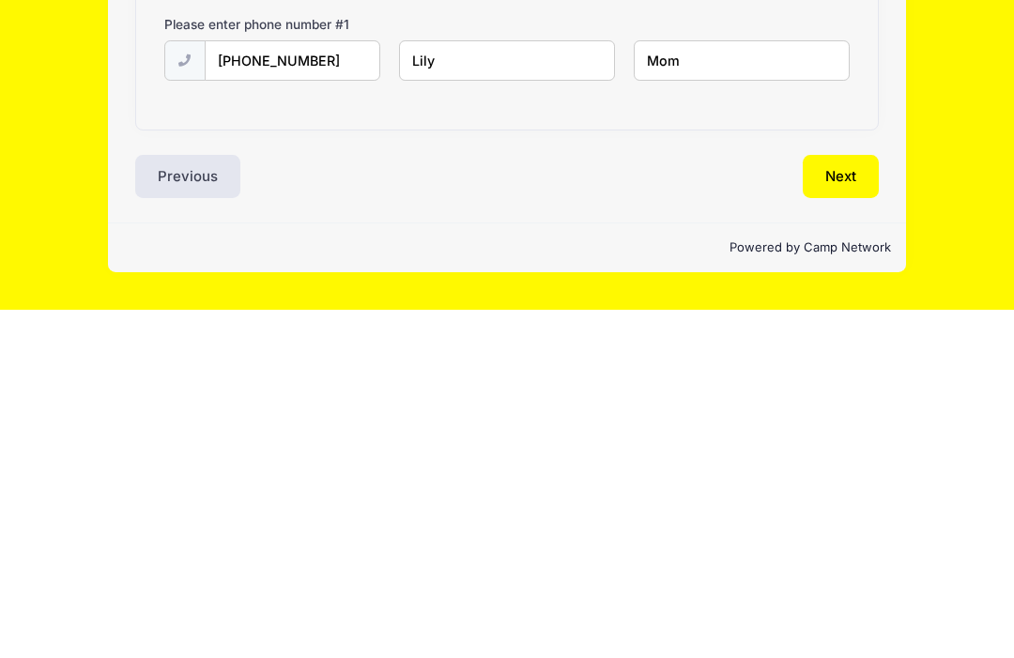
type input "Mom"
click at [848, 503] on button "Next" at bounding box center [841, 524] width 76 height 43
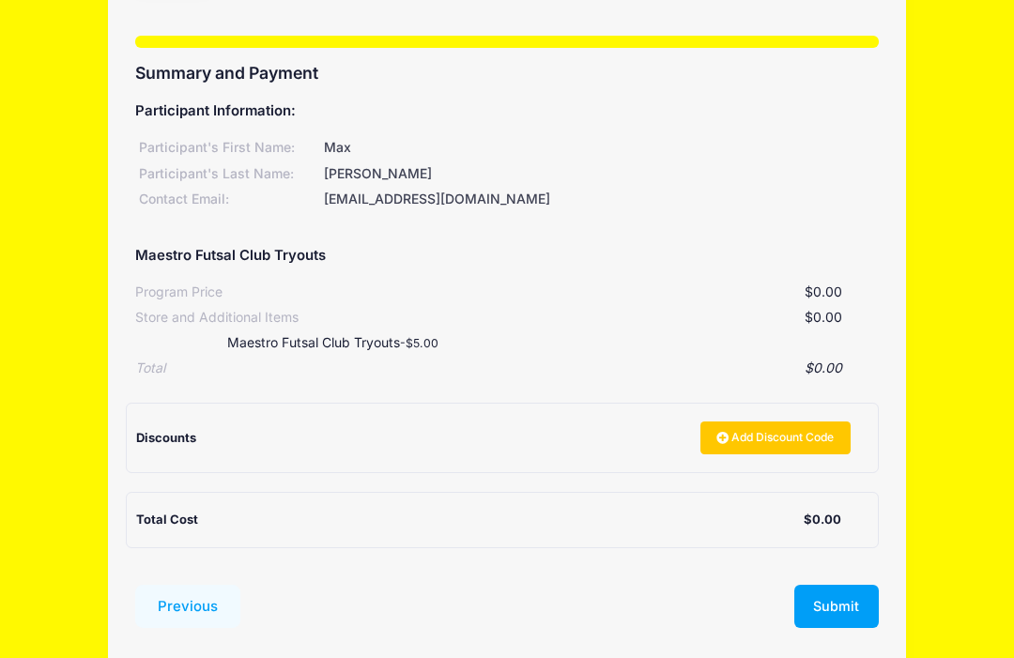
scroll to position [130, 0]
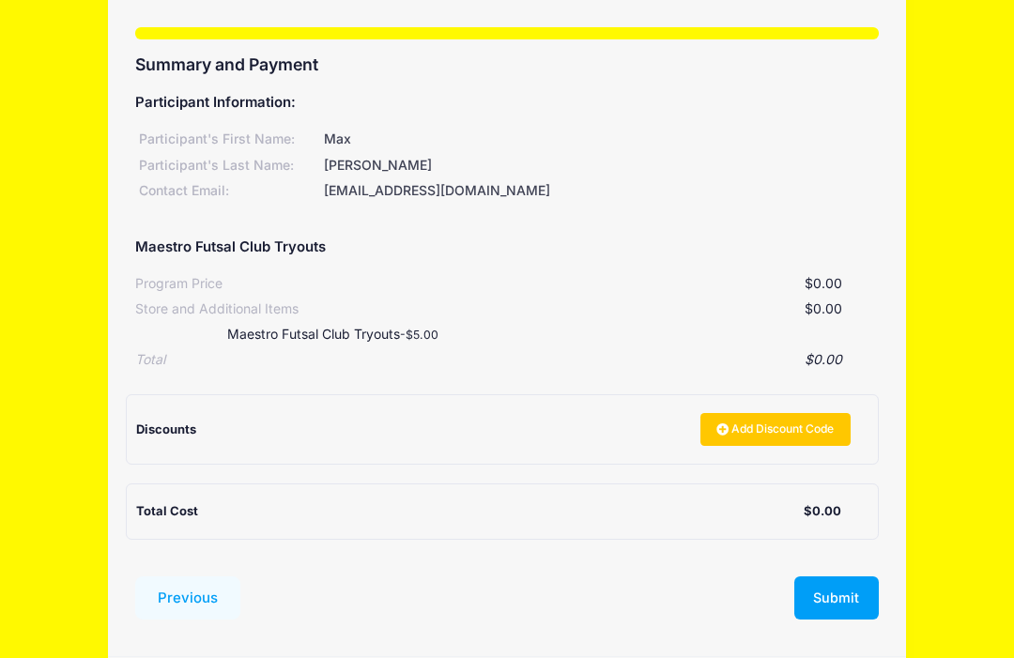
click at [859, 593] on button "Submit" at bounding box center [837, 599] width 85 height 43
